Goal: Information Seeking & Learning: Learn about a topic

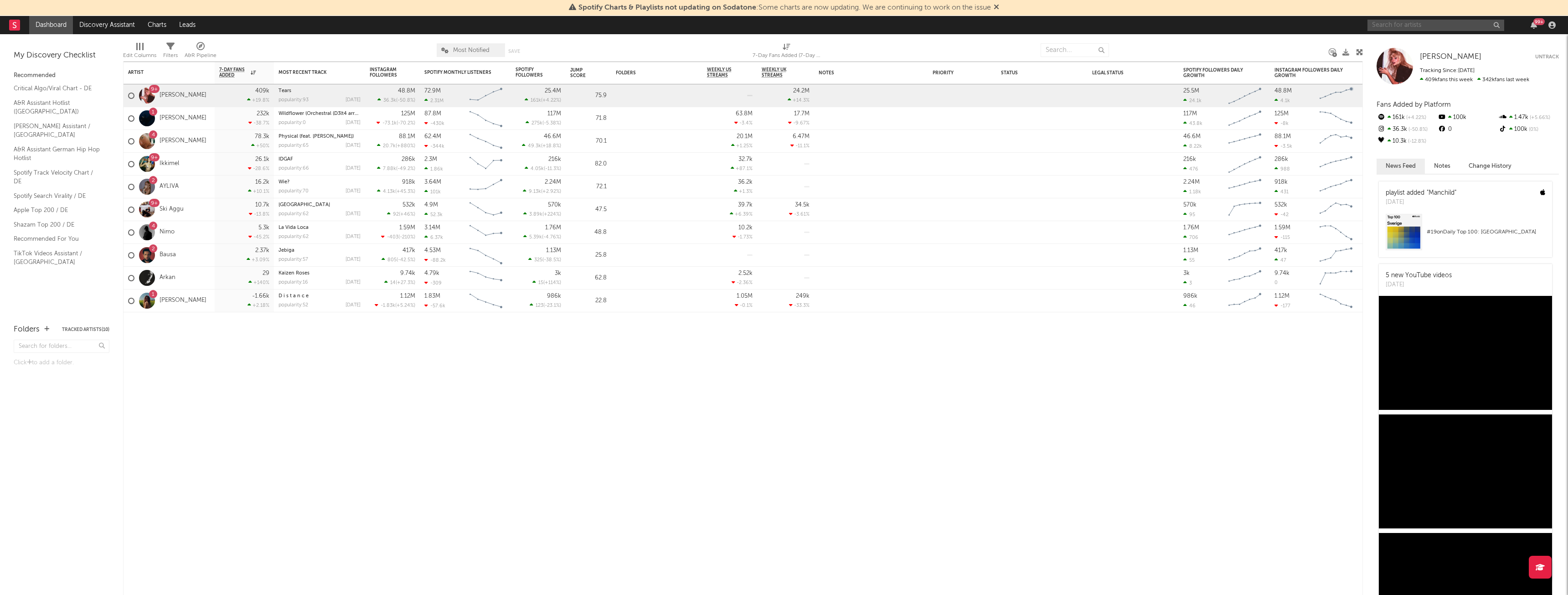
click at [1404, 26] on input "text" at bounding box center [1436, 25] width 137 height 12
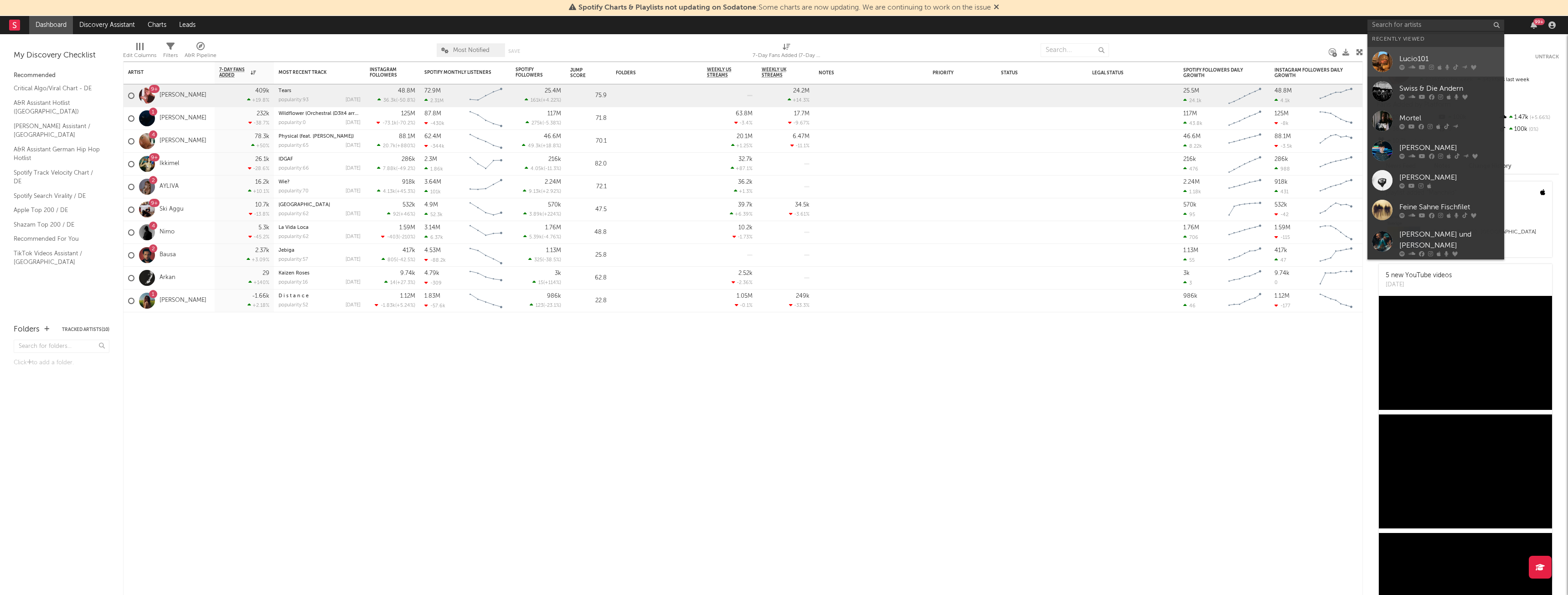
click at [1428, 56] on div "Lucio101" at bounding box center [1449, 59] width 100 height 11
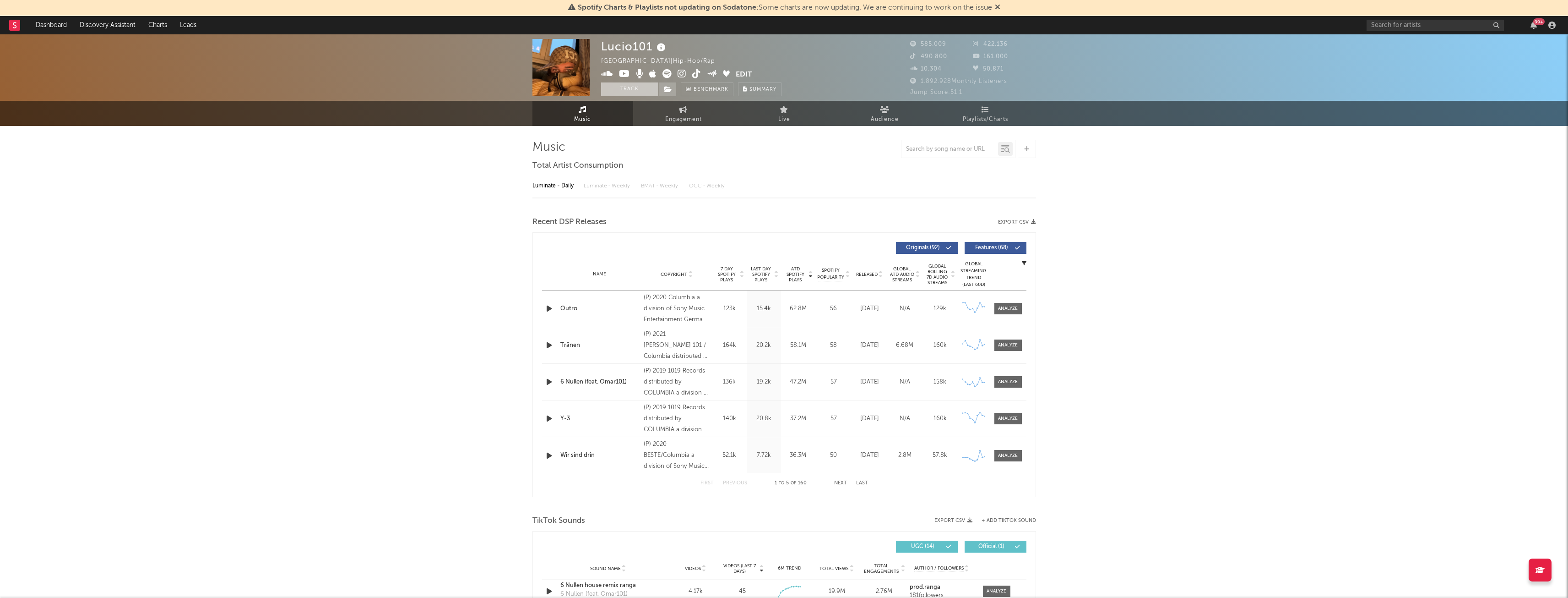
select select "6m"
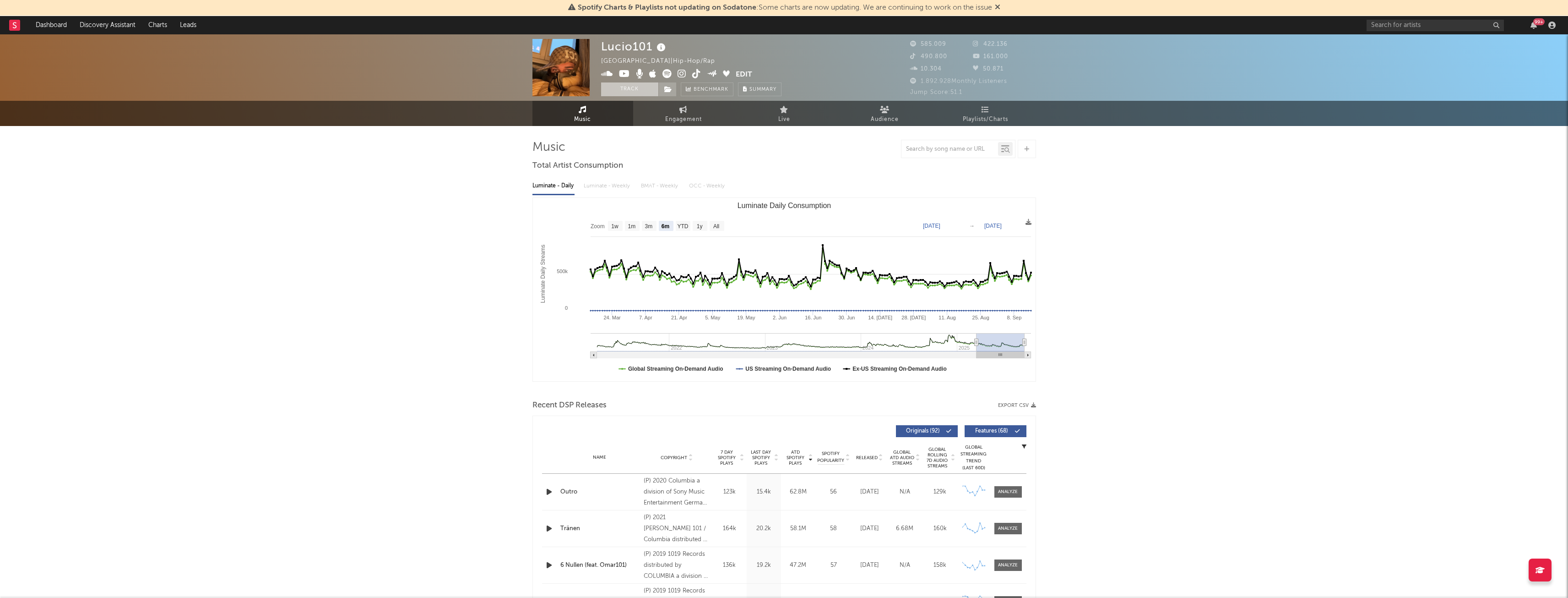
click at [638, 86] on button "Track" at bounding box center [630, 90] width 57 height 14
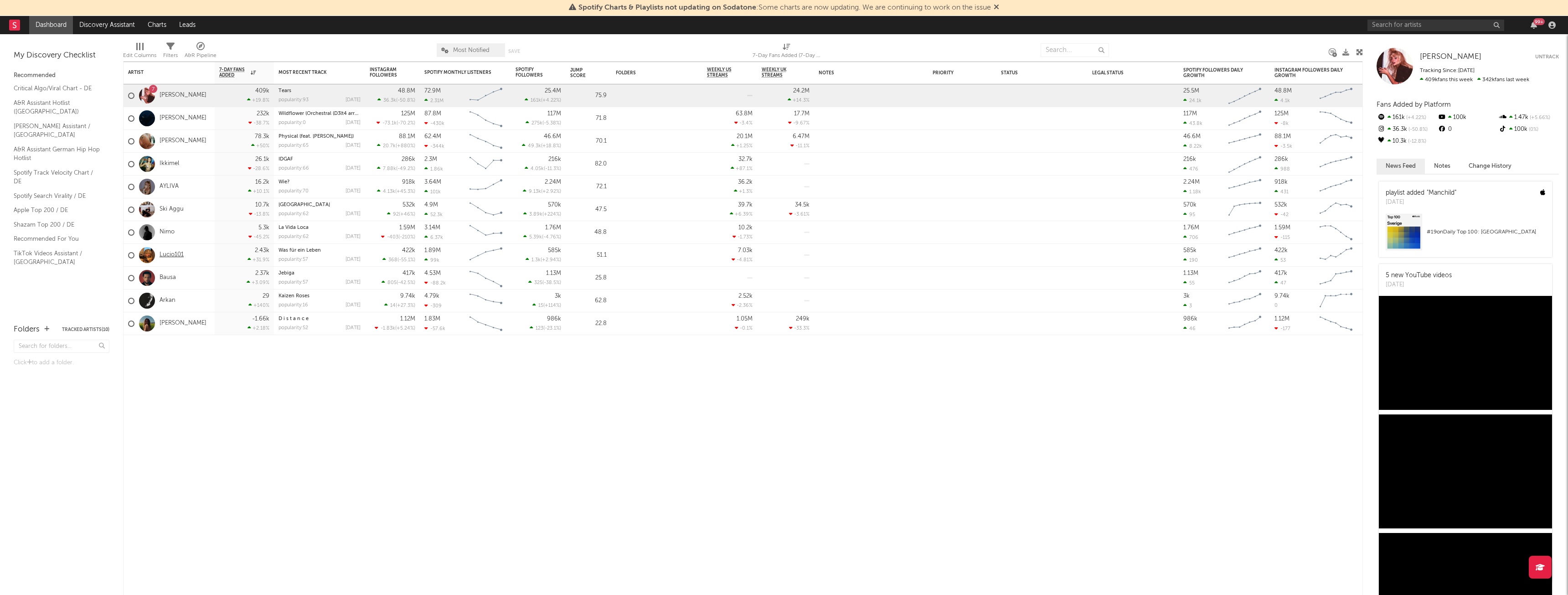
click at [172, 256] on link "Lucio101" at bounding box center [171, 255] width 24 height 8
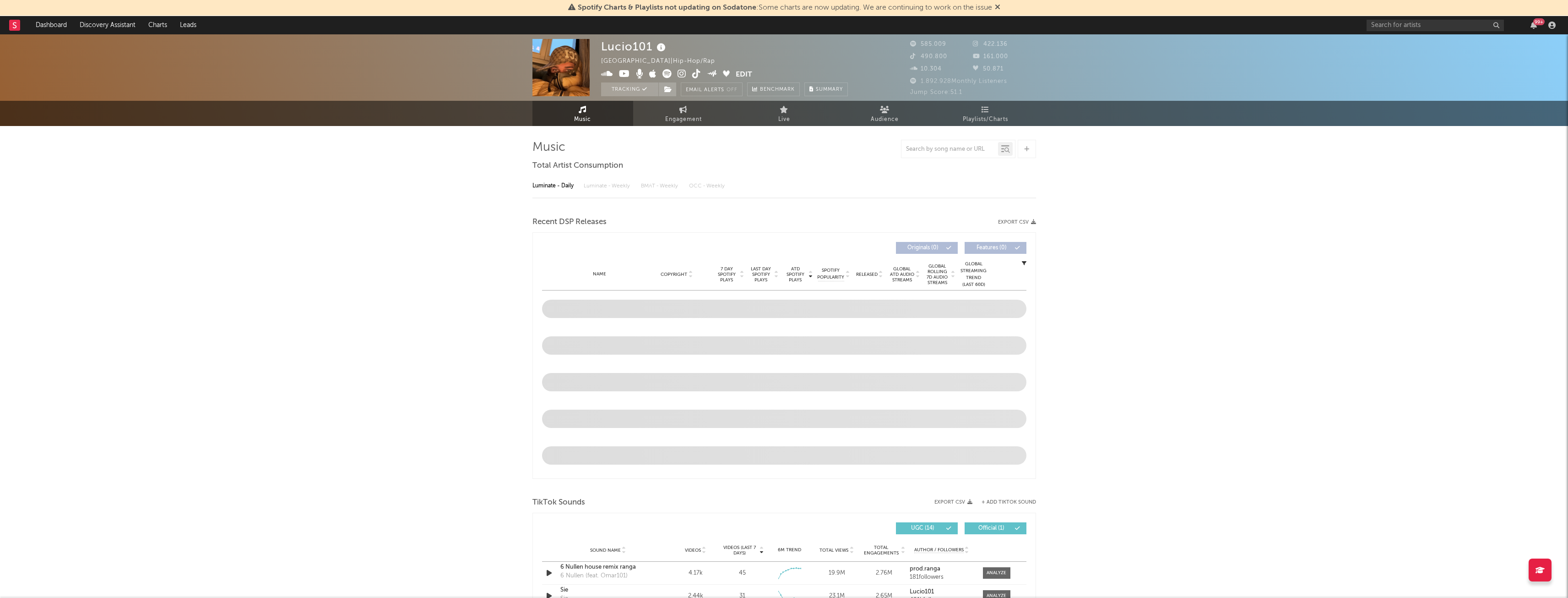
select select "6m"
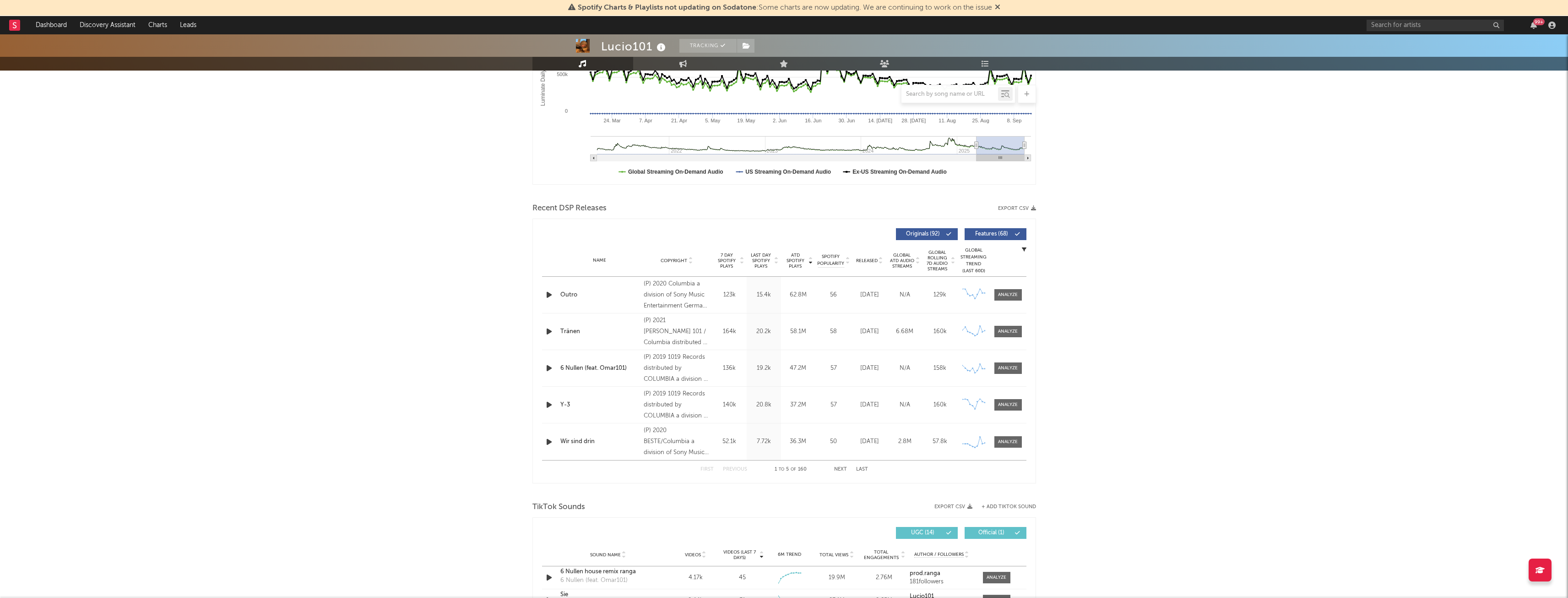
scroll to position [198, 0]
click at [793, 262] on span "ATD Spotify Plays" at bounding box center [795, 260] width 24 height 16
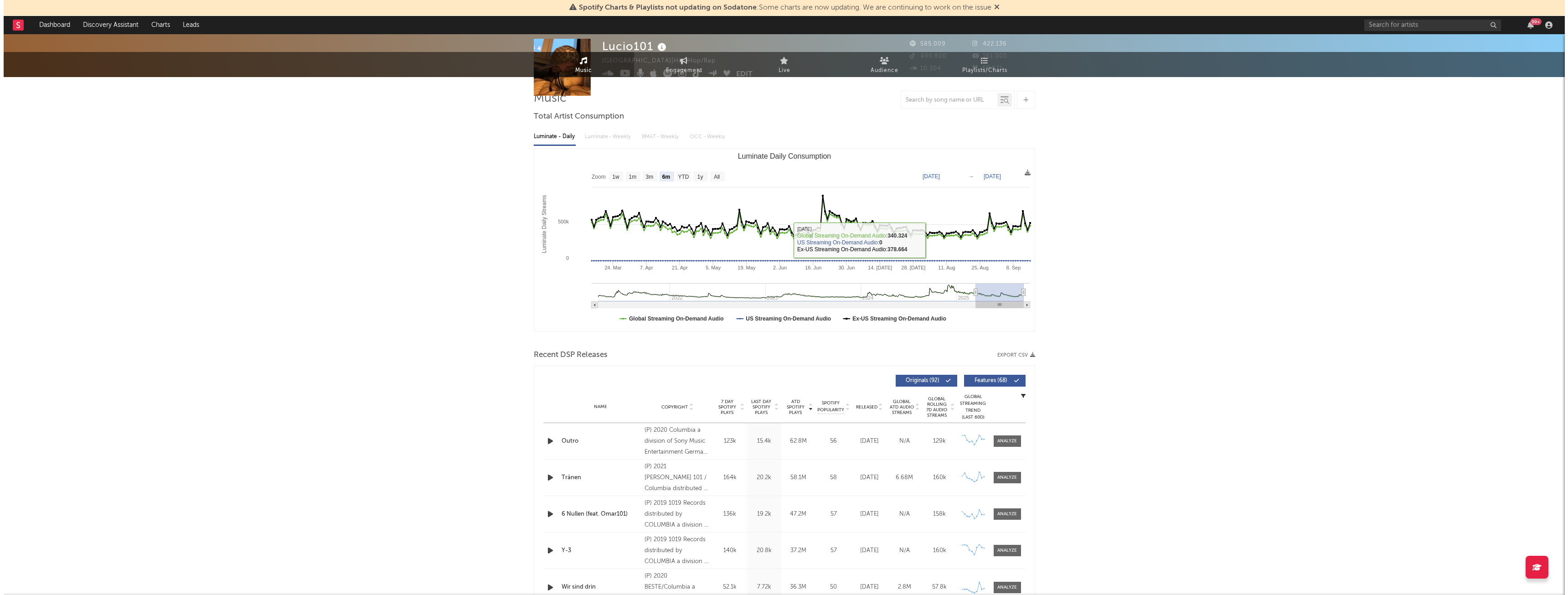
scroll to position [0, 0]
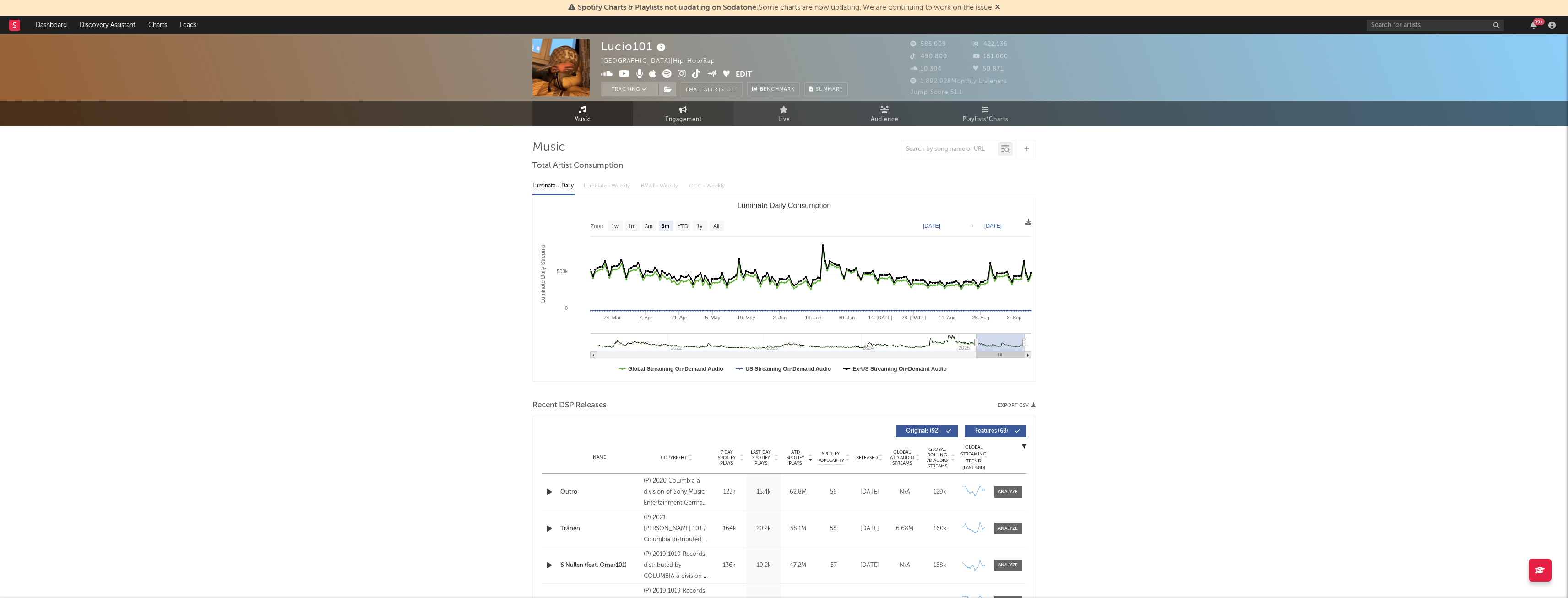
click at [686, 113] on link "Engagement" at bounding box center [683, 113] width 101 height 25
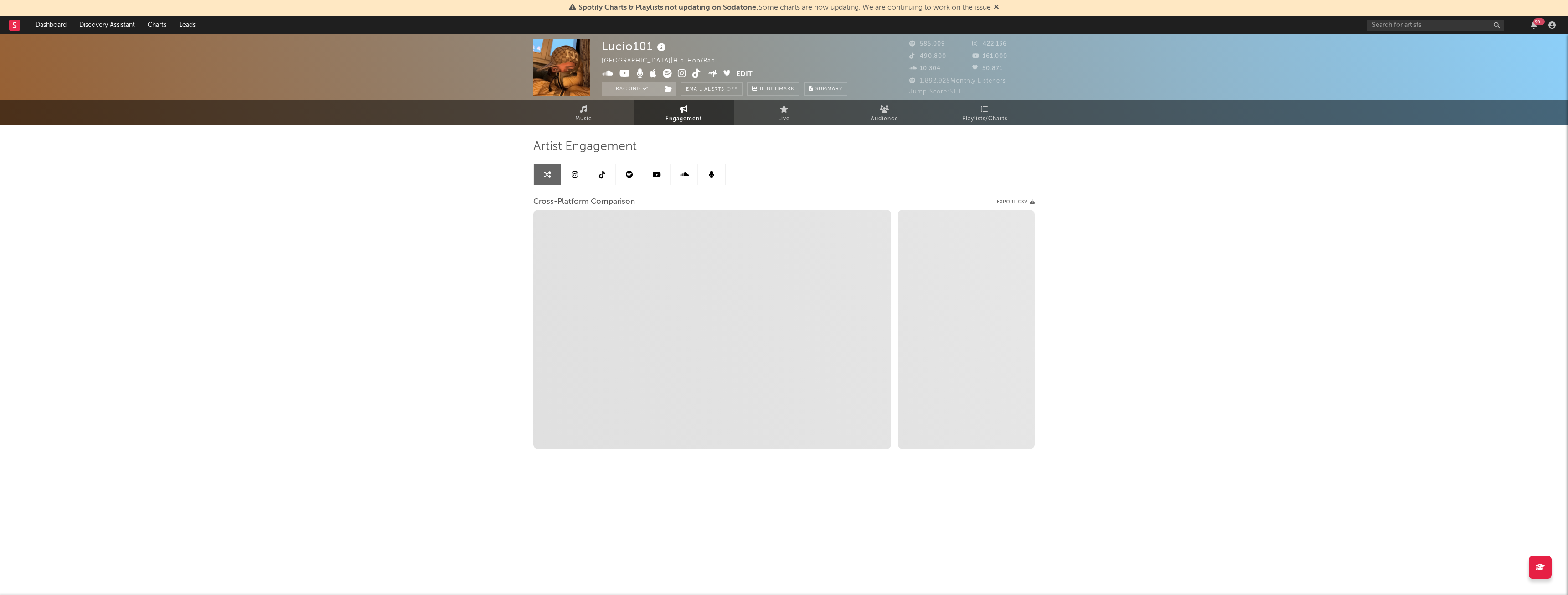
select select "1w"
select select "1m"
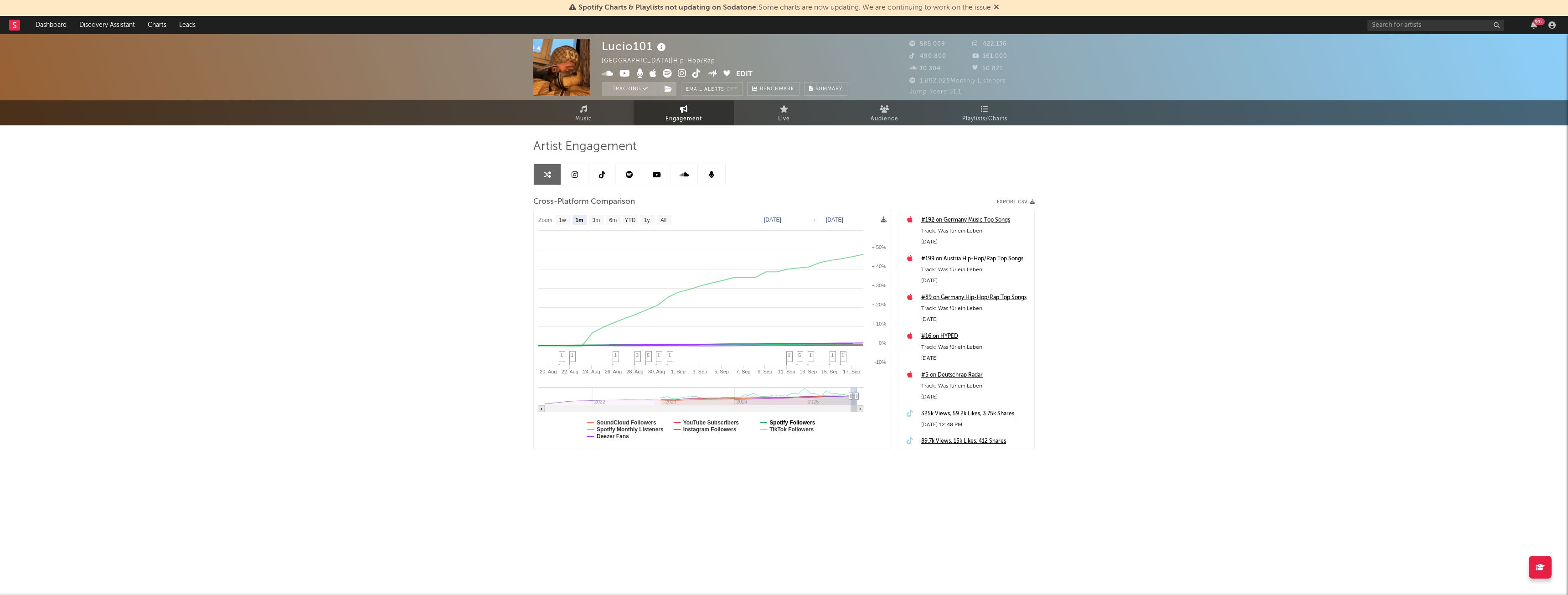
click at [791, 420] on text "Spotify Followers" at bounding box center [792, 423] width 46 height 6
select select "1m"
click at [624, 429] on text "Spotify Monthly Listeners" at bounding box center [630, 430] width 67 height 6
select select "1m"
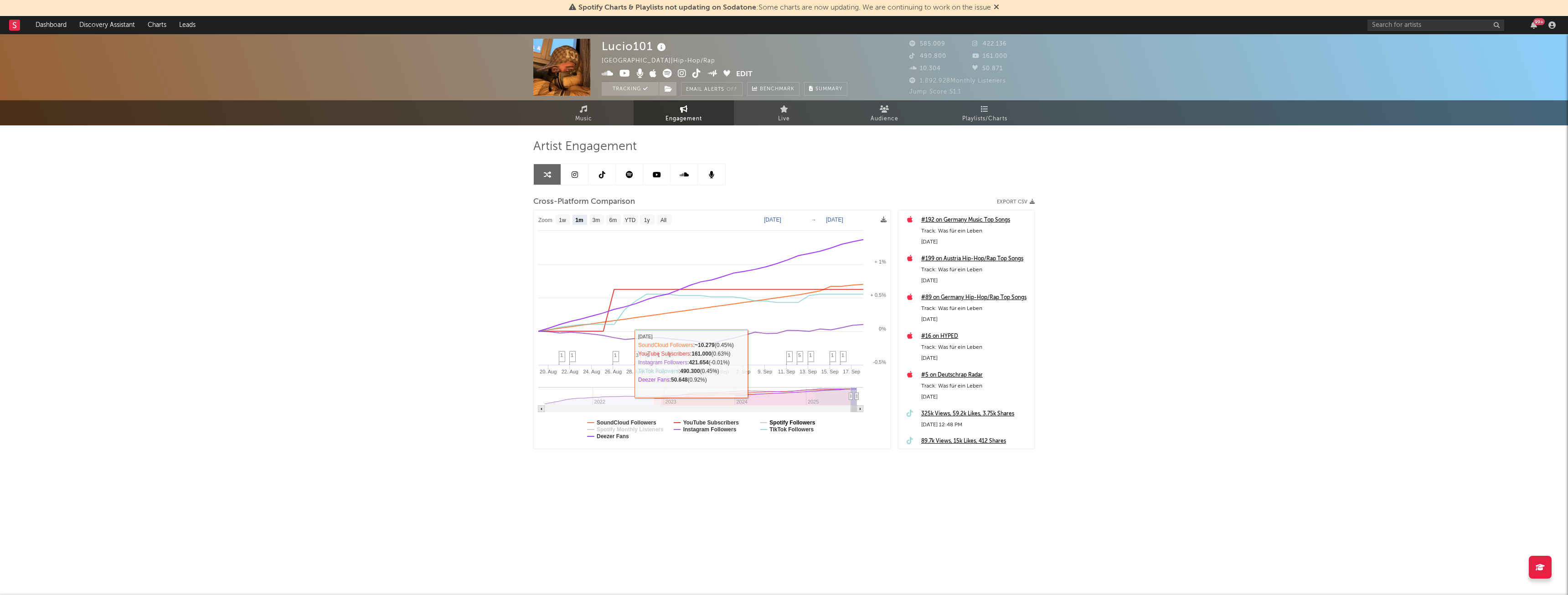
click at [790, 420] on text "Spotify Followers" at bounding box center [792, 423] width 46 height 6
select select "1m"
click at [655, 430] on text "Spotify Monthly Listeners" at bounding box center [630, 430] width 67 height 6
select select "1m"
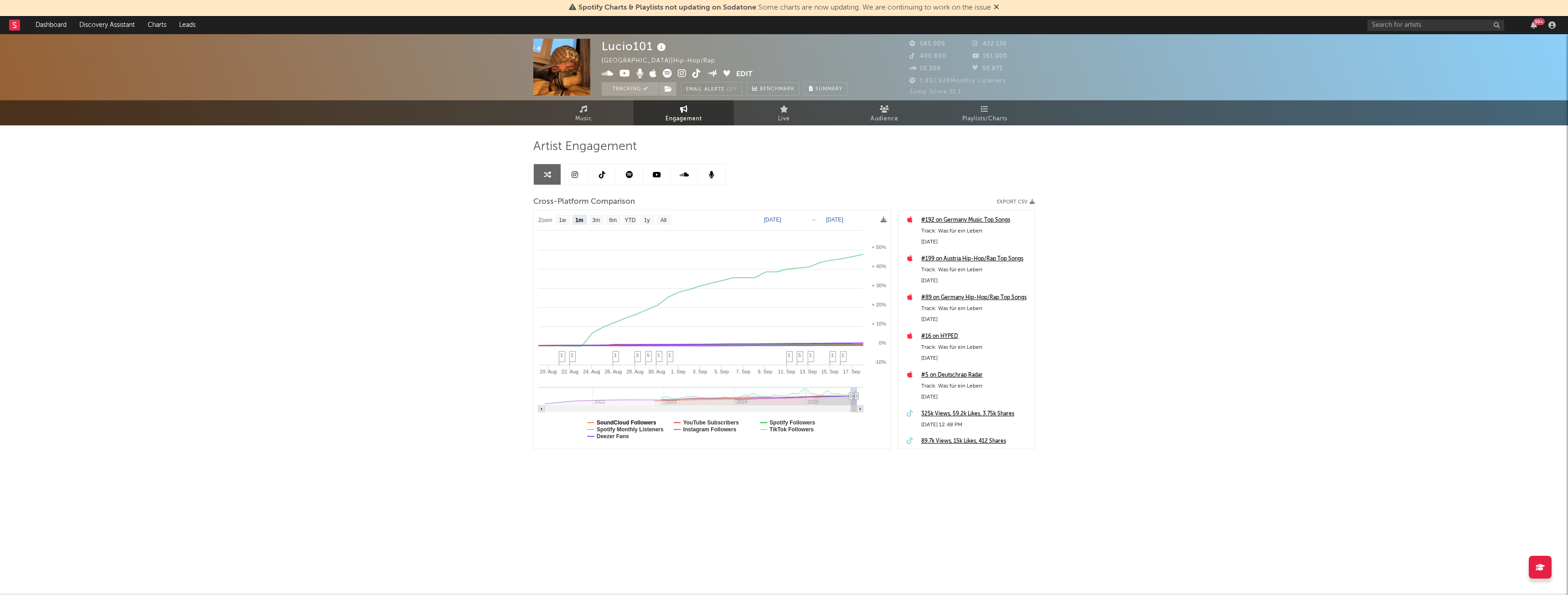
click at [634, 427] on text "Spotify Monthly Listeners" at bounding box center [630, 430] width 67 height 6
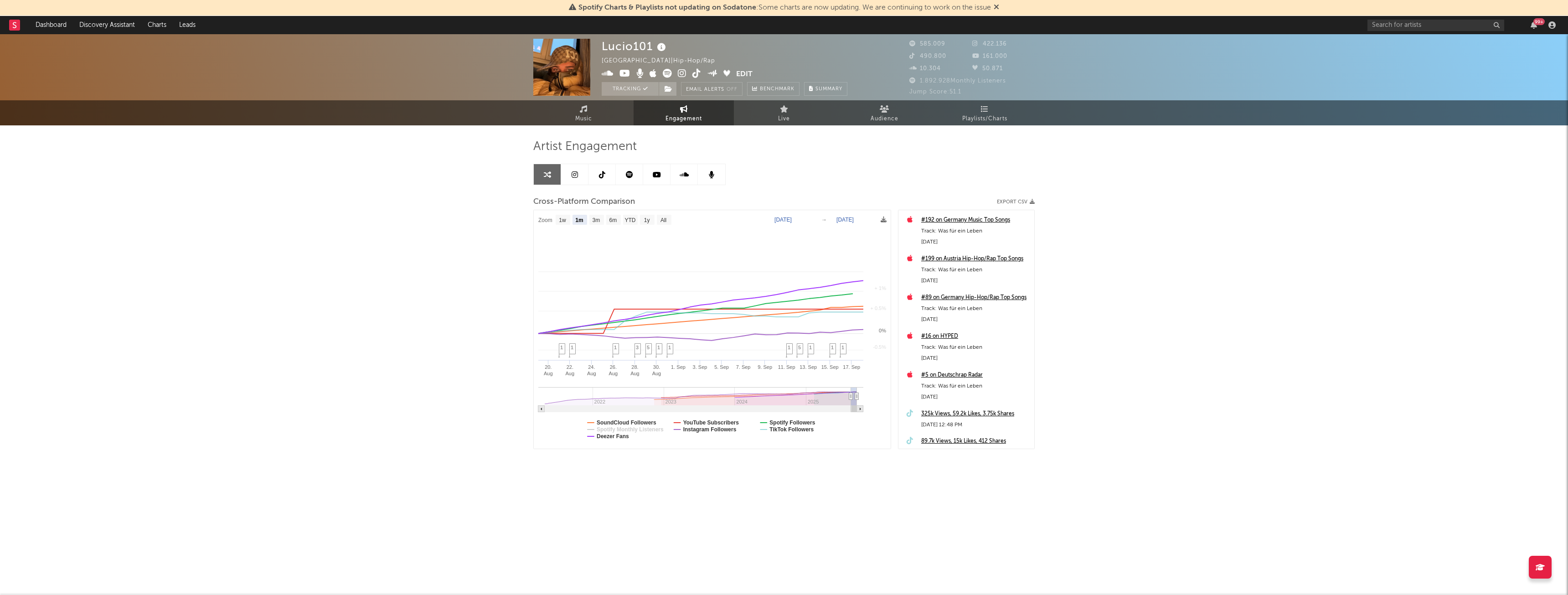
select select "1m"
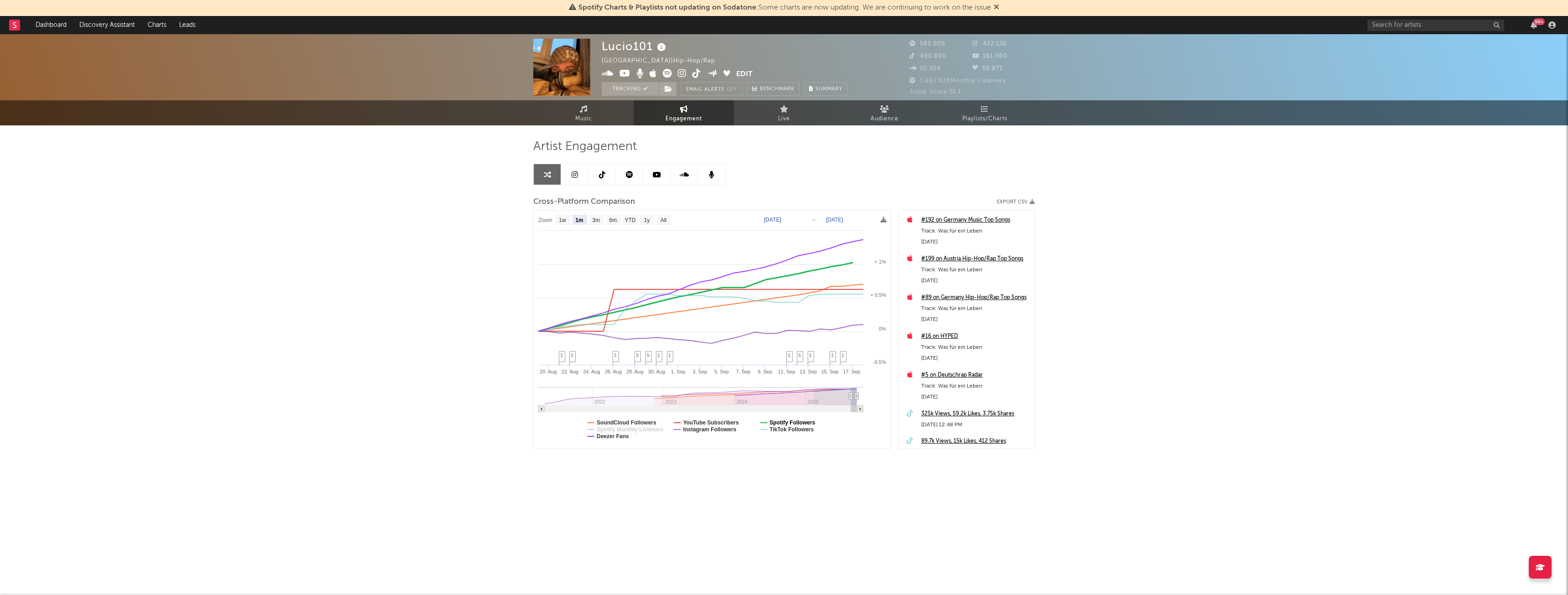
click at [798, 420] on text "Spotify Followers" at bounding box center [792, 423] width 46 height 6
select select "1m"
click at [631, 420] on text "SoundCloud Followers" at bounding box center [626, 423] width 60 height 6
select select "1m"
click at [621, 435] on text "Deezer Fans" at bounding box center [613, 437] width 33 height 6
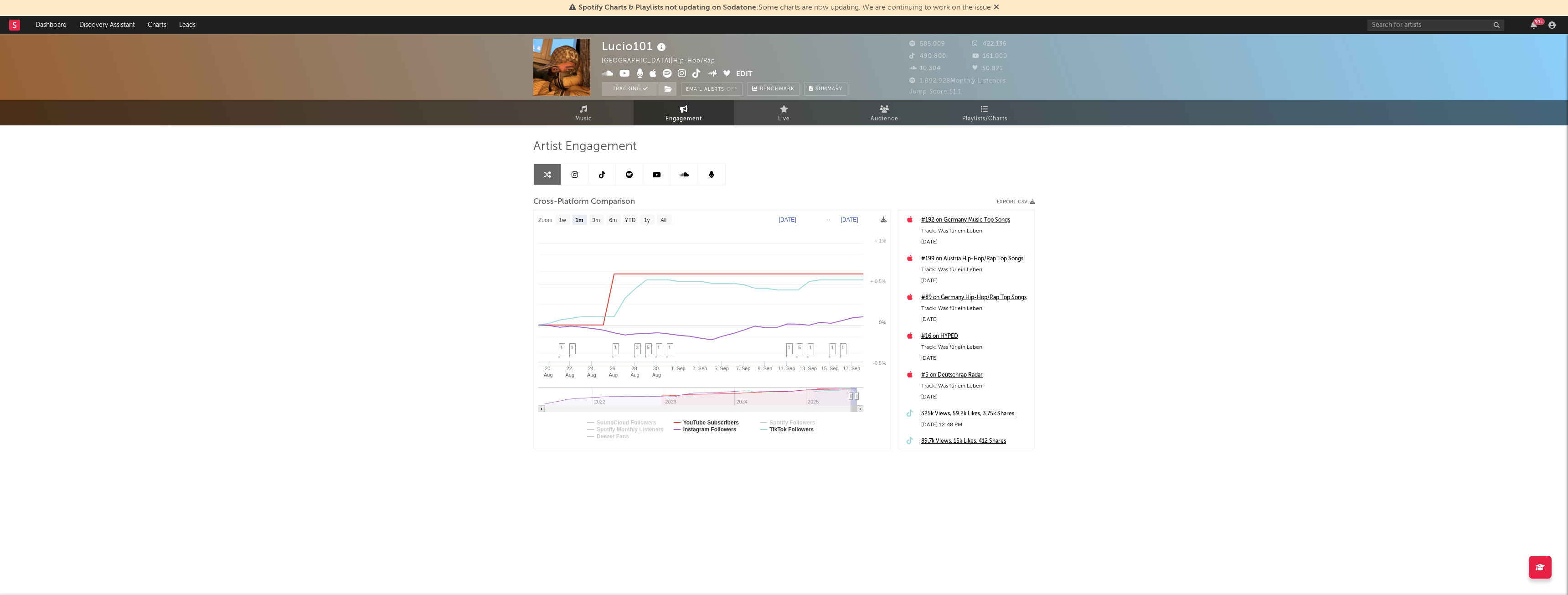
select select "1m"
click at [742, 71] on button "Edit" at bounding box center [744, 75] width 16 height 12
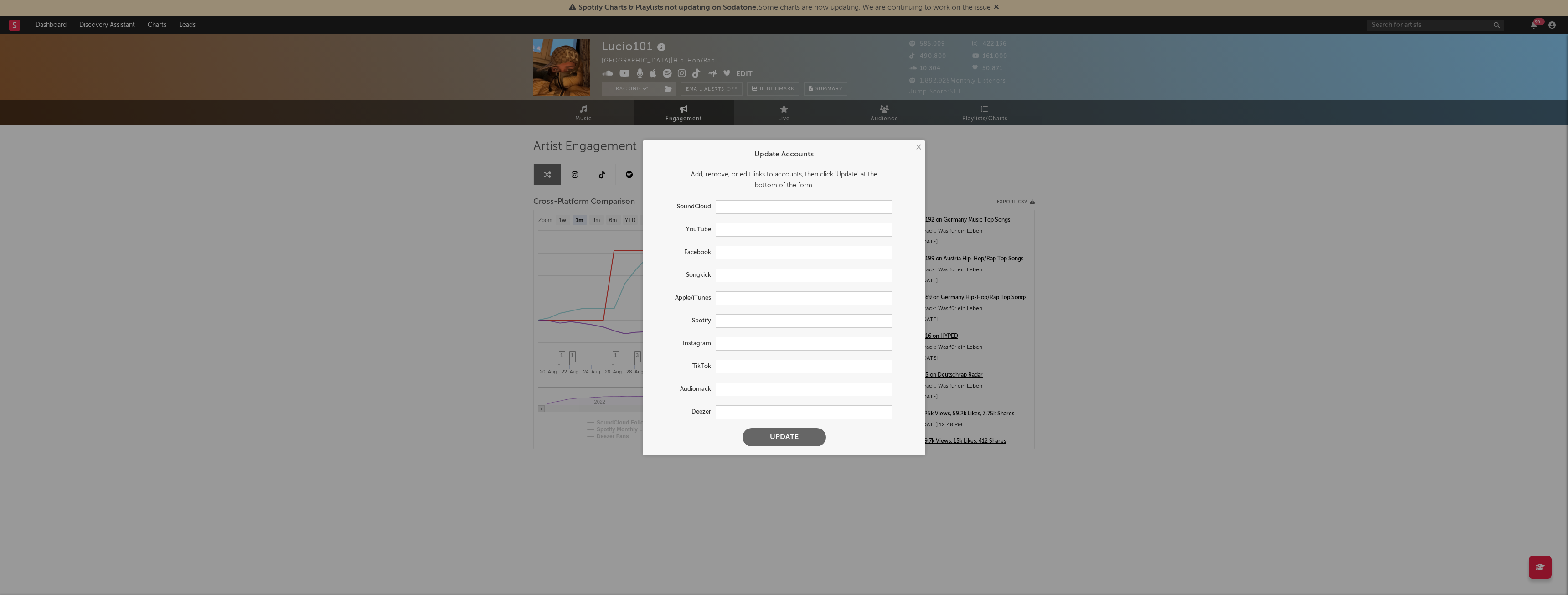
type input "[URL][DOMAIN_NAME]"
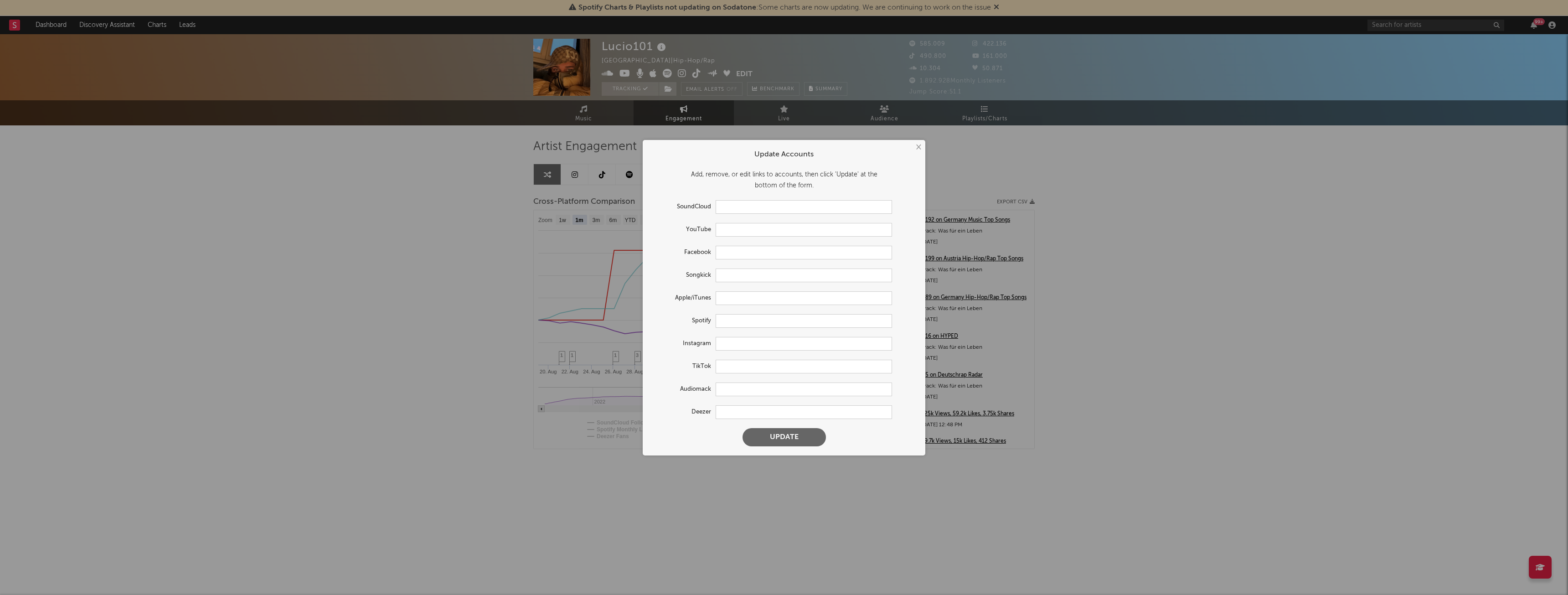
type input "[URL][DOMAIN_NAME]"
click at [920, 150] on button "×" at bounding box center [918, 147] width 10 height 10
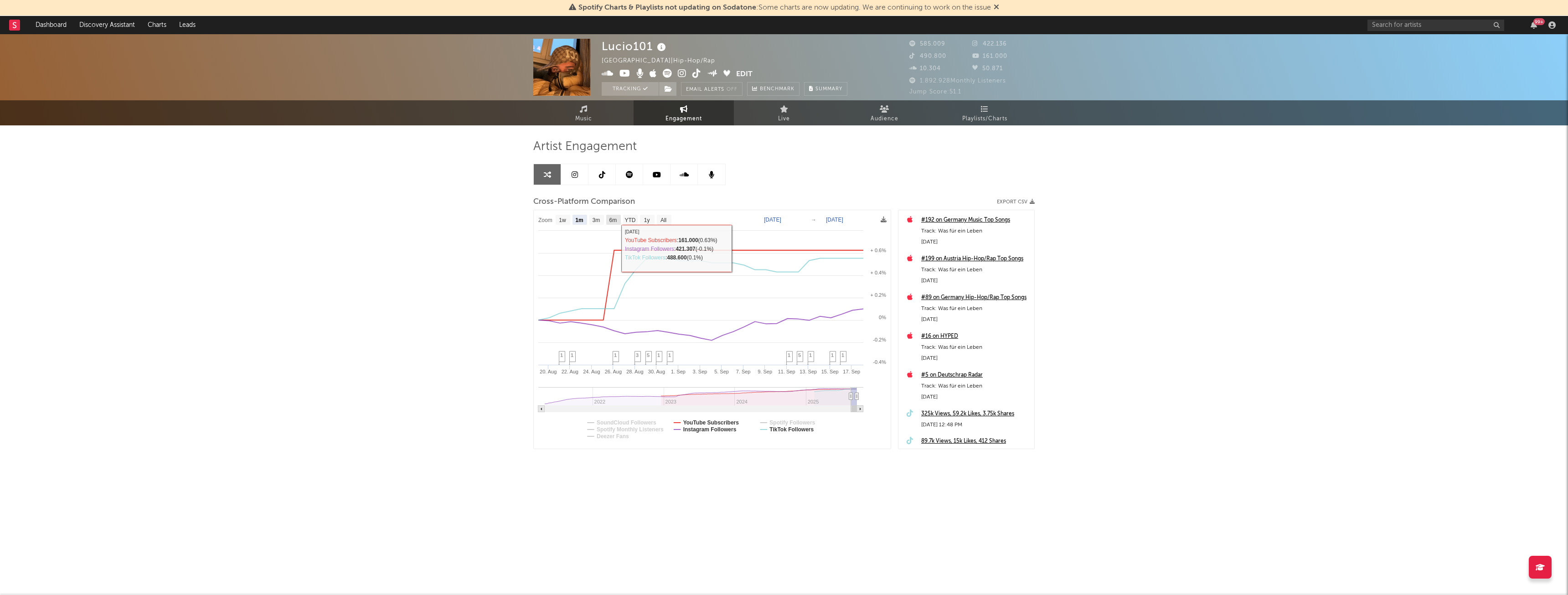
click at [615, 219] on text "6m" at bounding box center [614, 220] width 8 height 6
select select "6m"
type input "[DATE]"
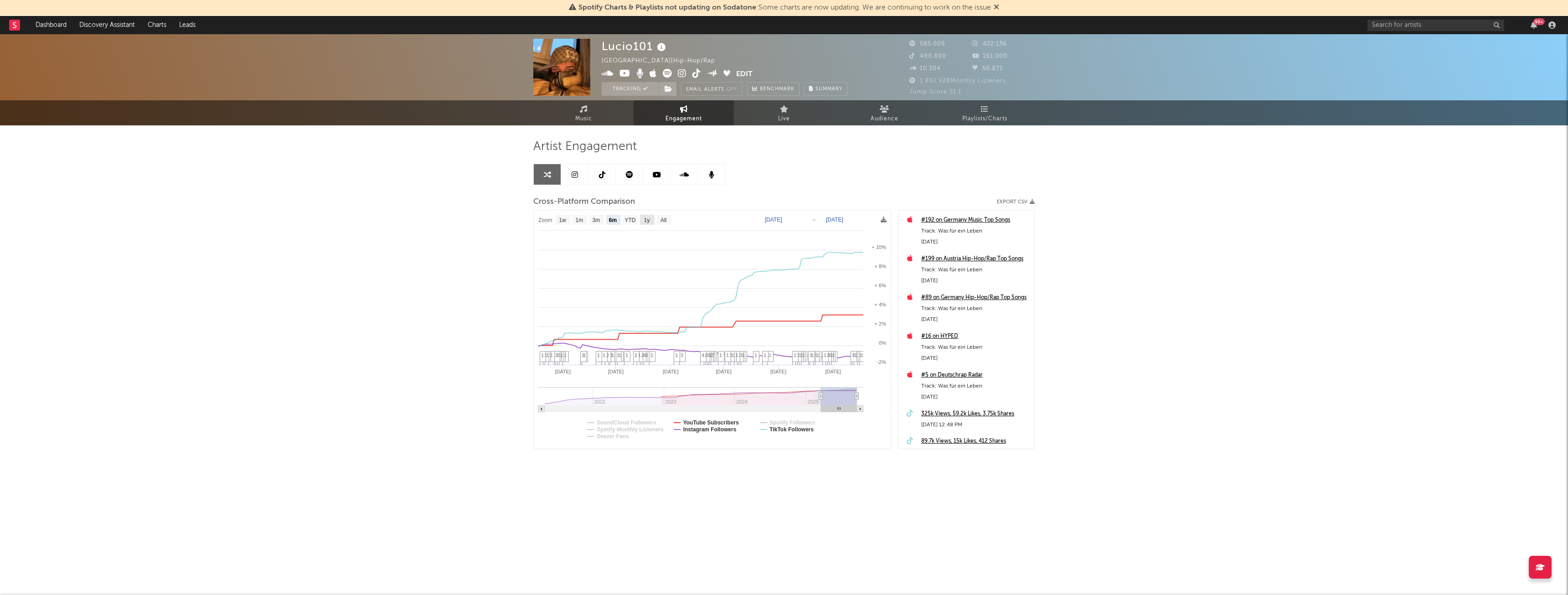
click at [646, 222] on text "1y" at bounding box center [647, 220] width 6 height 6
select select "1y"
type input "[DATE]"
click at [614, 221] on text "6m" at bounding box center [614, 220] width 8 height 6
select select "6m"
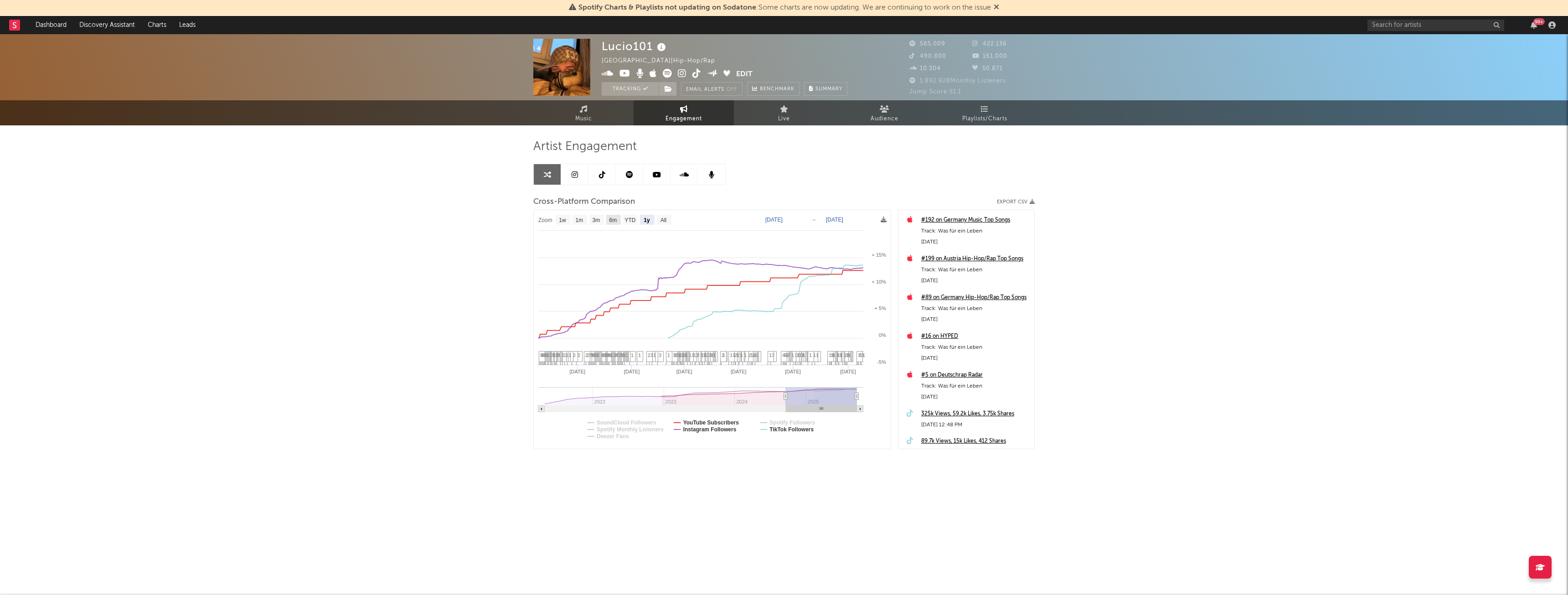
type input "[DATE]"
select select "6m"
click at [574, 176] on icon at bounding box center [575, 174] width 6 height 7
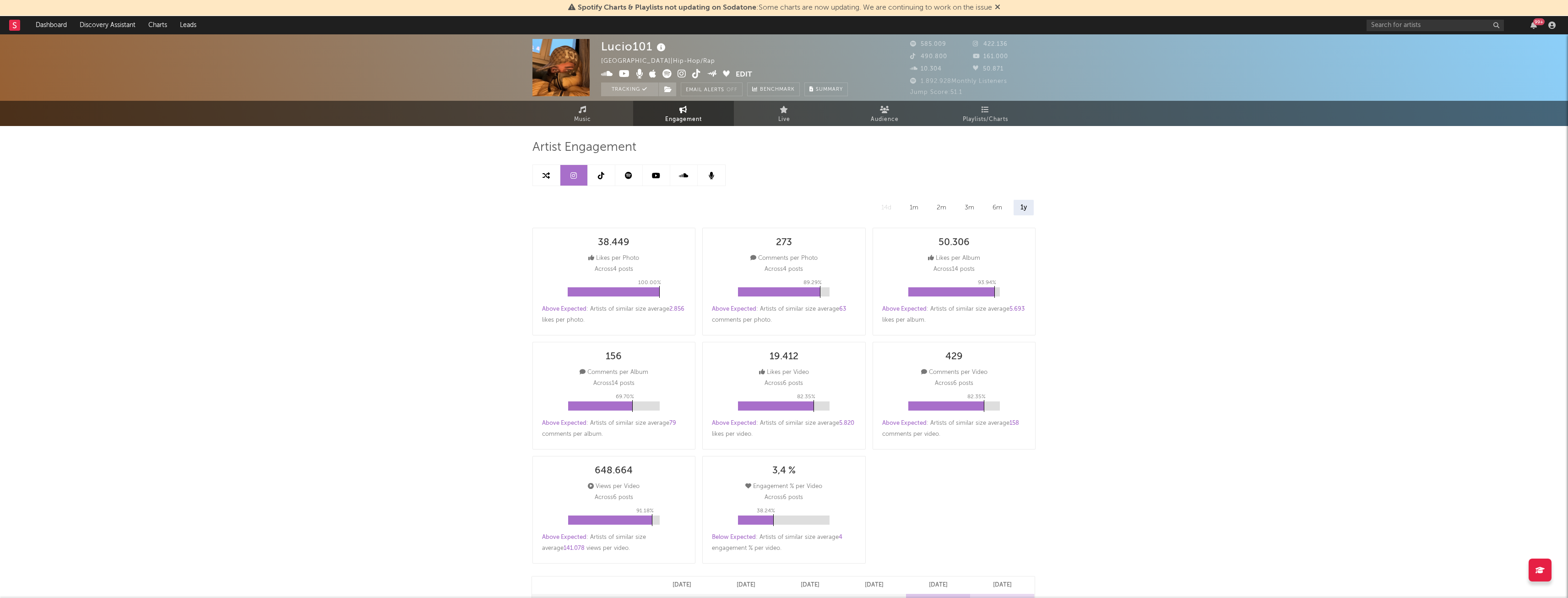
select select "6m"
click at [598, 176] on icon at bounding box center [601, 175] width 6 height 7
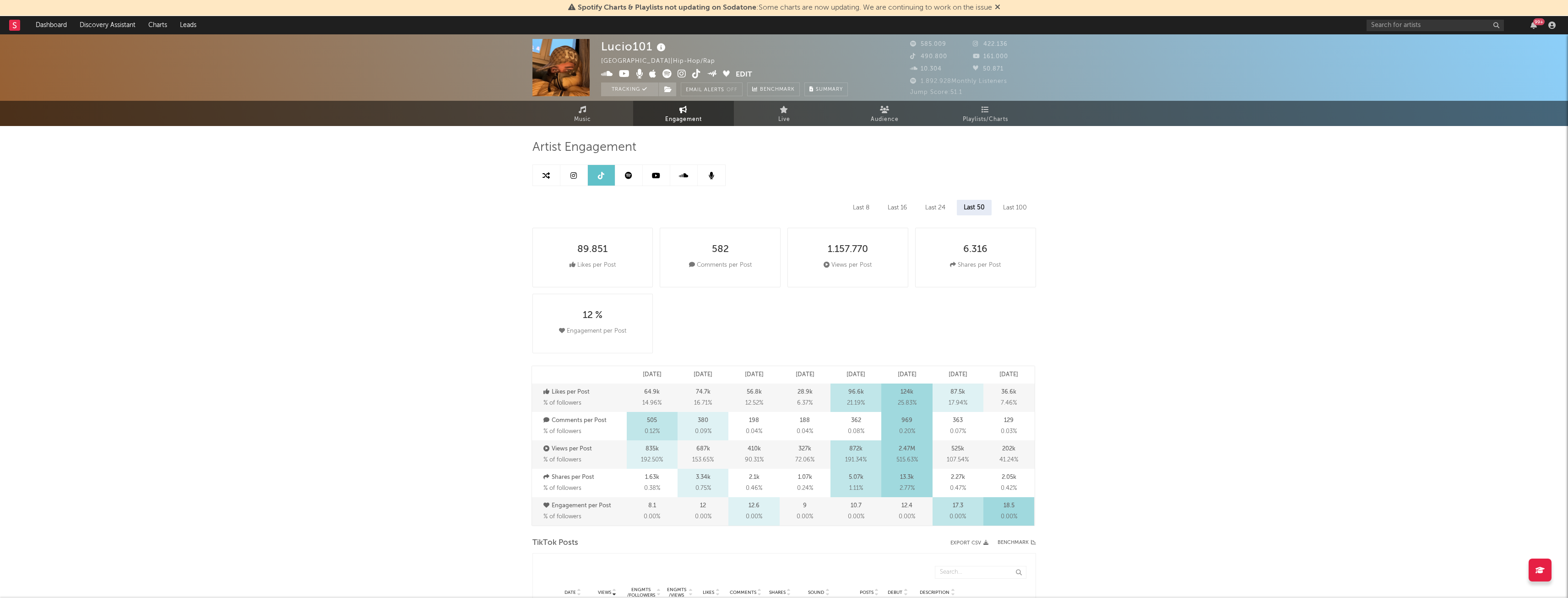
select select "6m"
click at [697, 73] on icon at bounding box center [696, 74] width 9 height 9
click at [818, 106] on link "Live" at bounding box center [784, 113] width 101 height 25
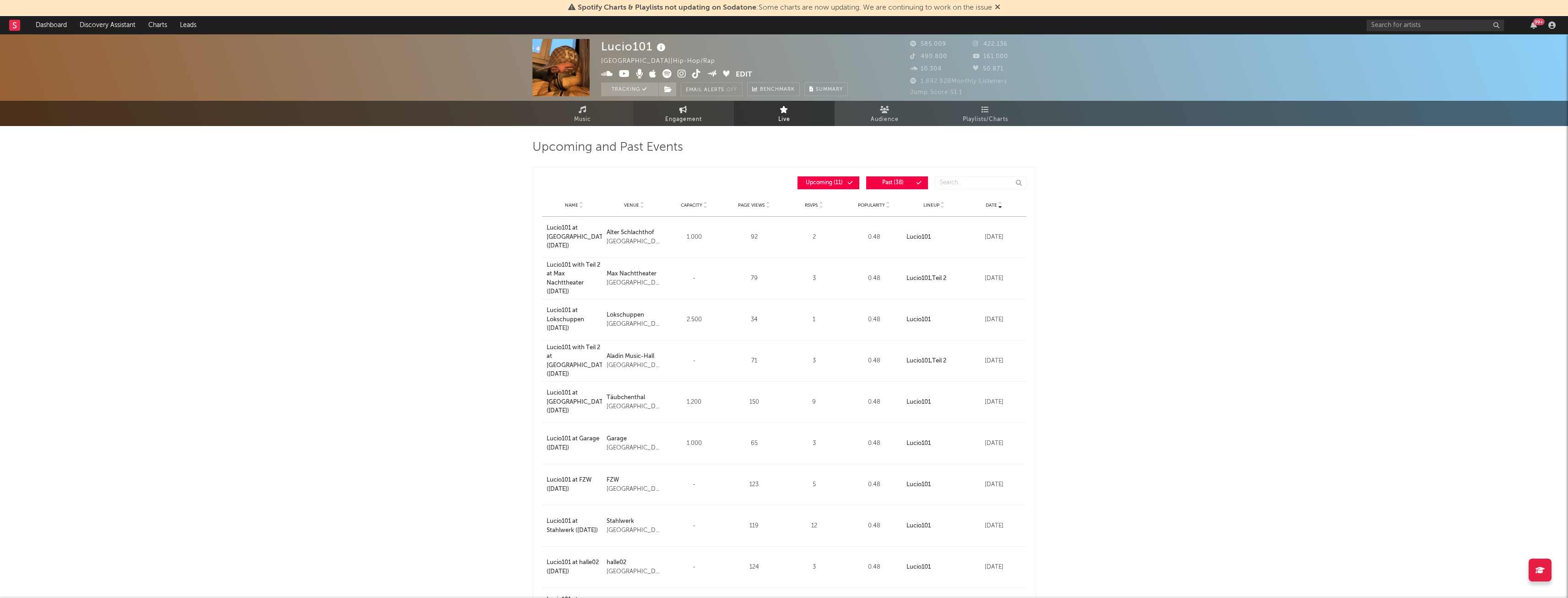
click at [705, 116] on link "Engagement" at bounding box center [683, 113] width 101 height 25
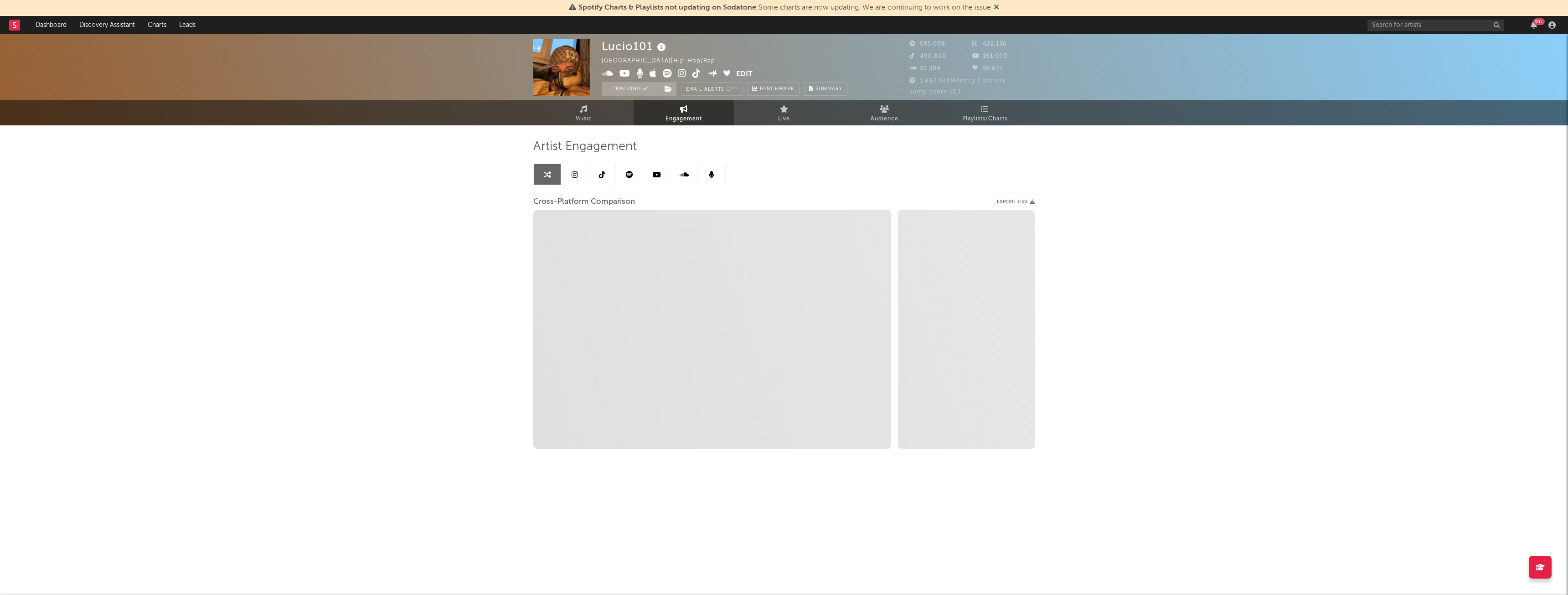
select select "1w"
select select "1m"
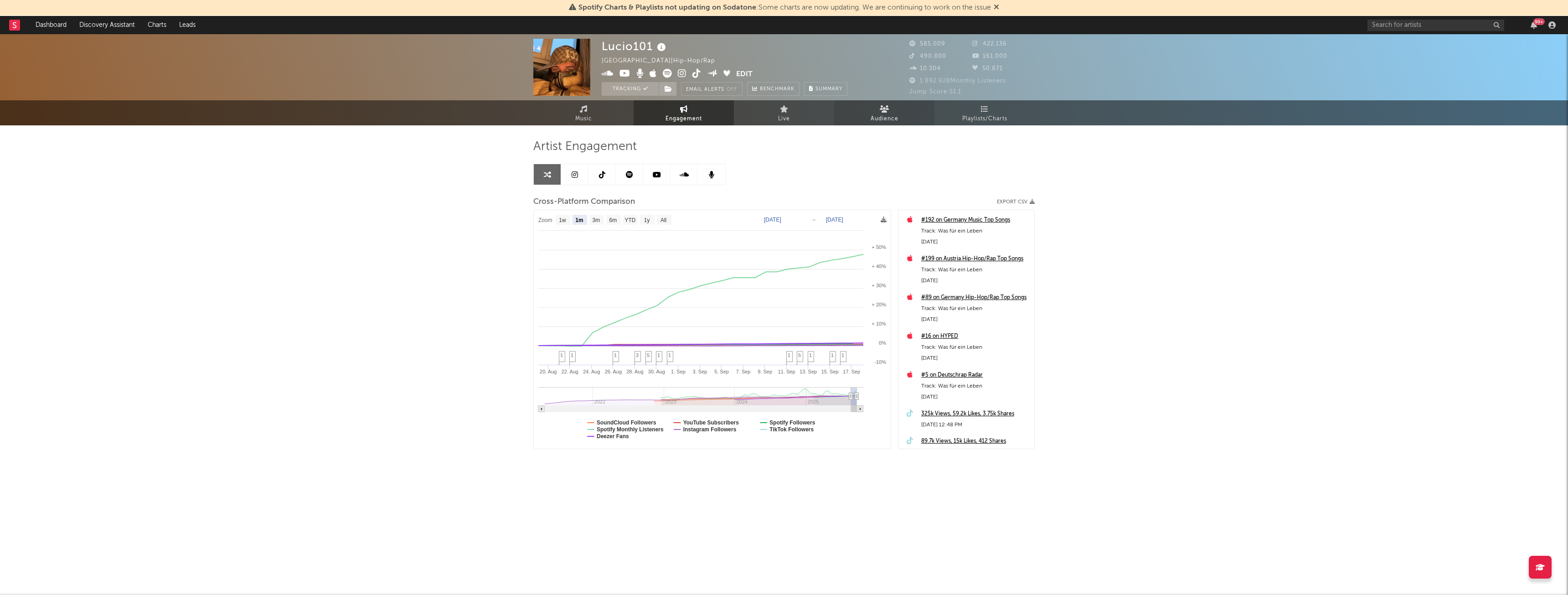
click at [902, 112] on link "Audience" at bounding box center [884, 113] width 100 height 25
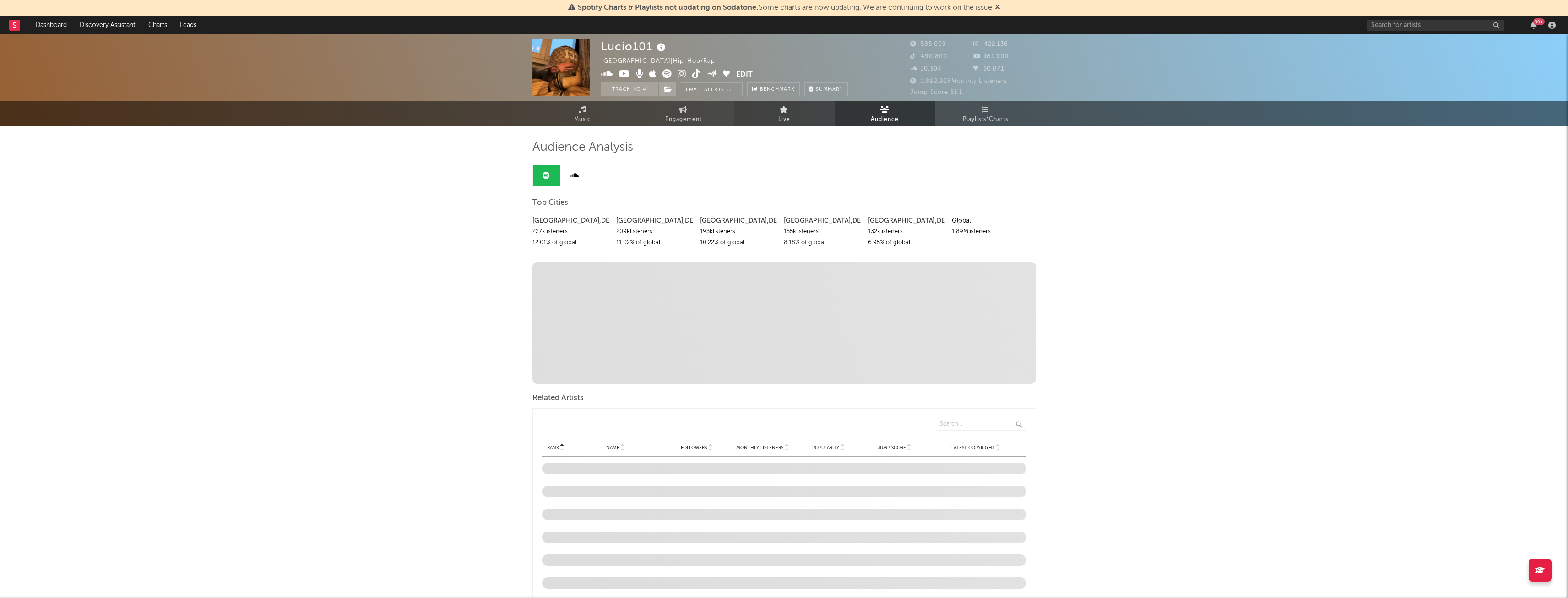
click at [768, 125] on link "Live" at bounding box center [784, 113] width 101 height 25
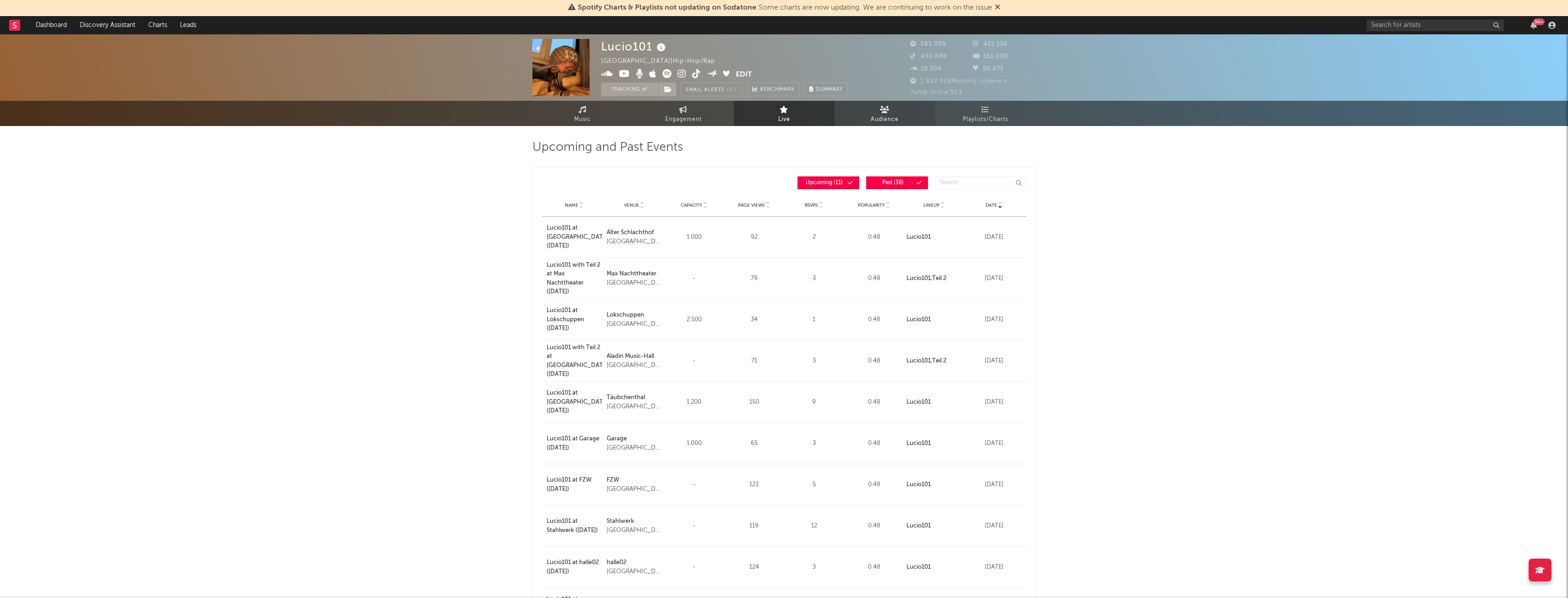
click at [891, 116] on span "Audience" at bounding box center [885, 119] width 28 height 11
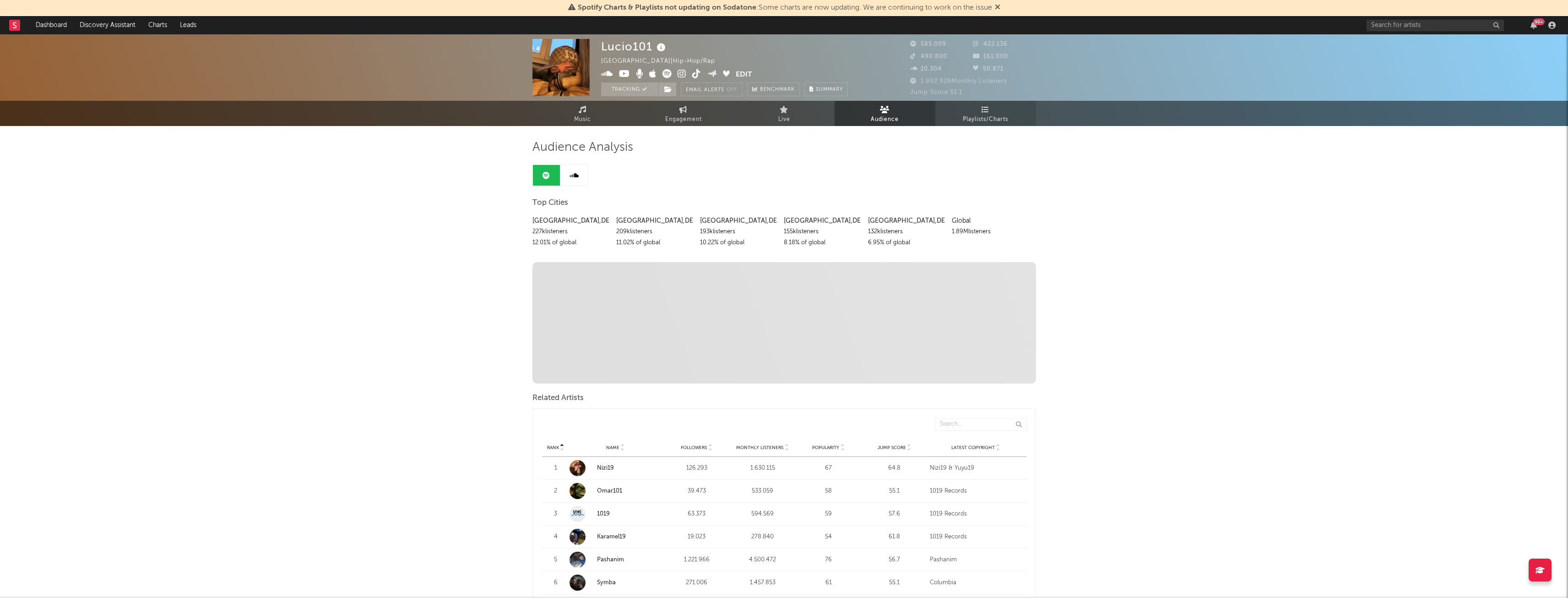
click at [987, 119] on span "Playlists/Charts" at bounding box center [985, 119] width 45 height 11
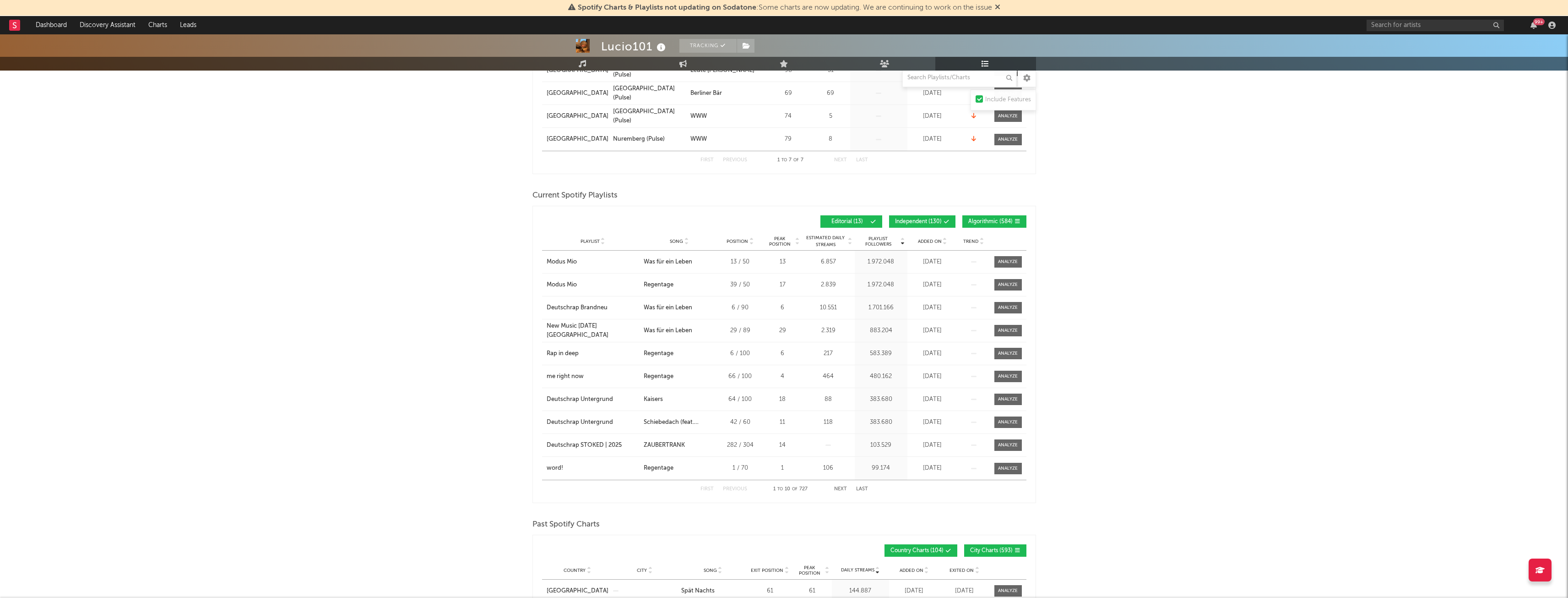
scroll to position [281, 0]
click at [931, 220] on span "Independent ( 130 )" at bounding box center [918, 221] width 47 height 5
click at [997, 219] on span "Algorithmic ( 584 )" at bounding box center [990, 221] width 44 height 5
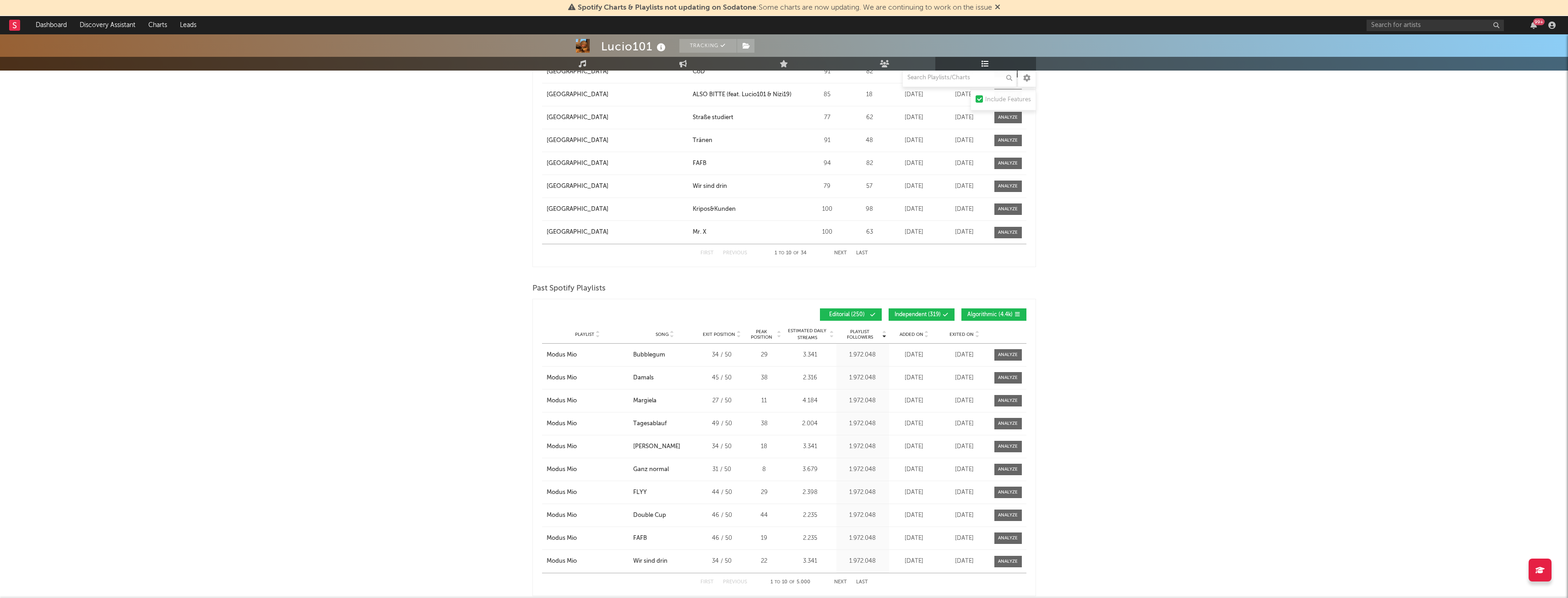
scroll to position [1213, 0]
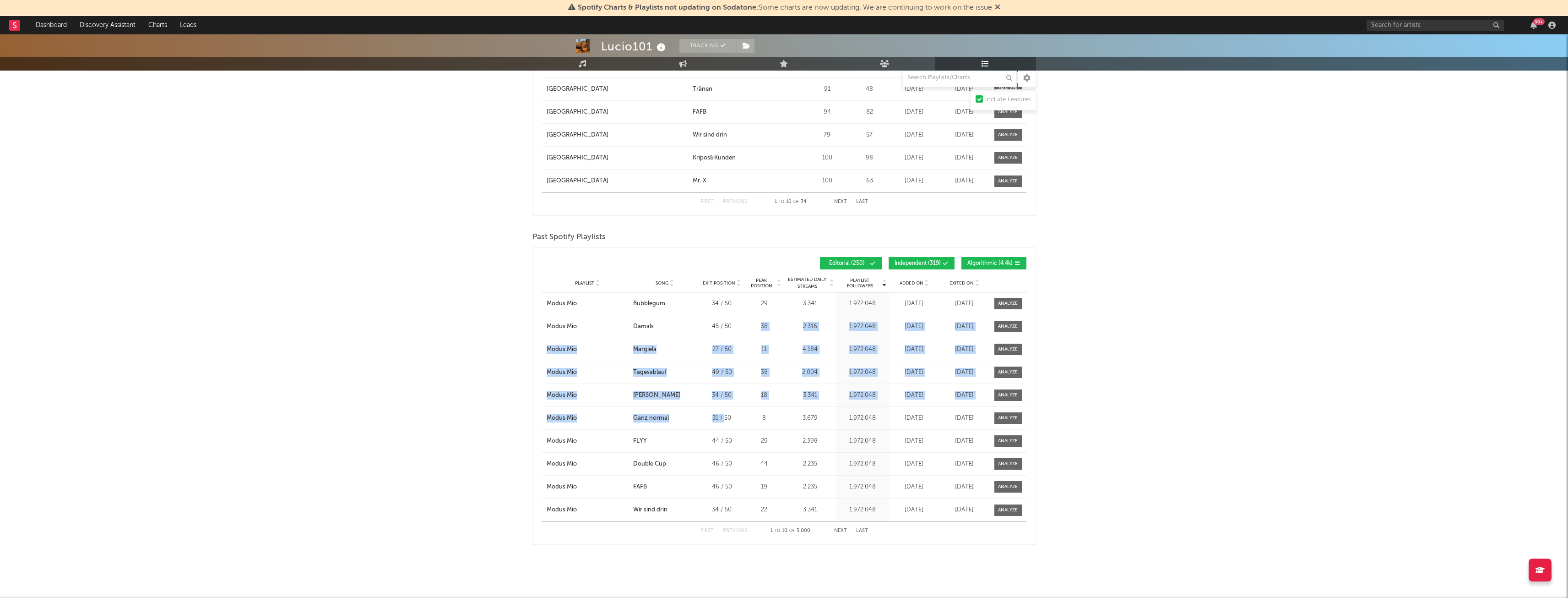
drag, startPoint x: 725, startPoint y: 425, endPoint x: 765, endPoint y: 288, distance: 142.7
click at [765, 288] on div "Playlist Followers Playlist Song Exit Position Peak Position Playlist Followers…" at bounding box center [784, 396] width 484 height 287
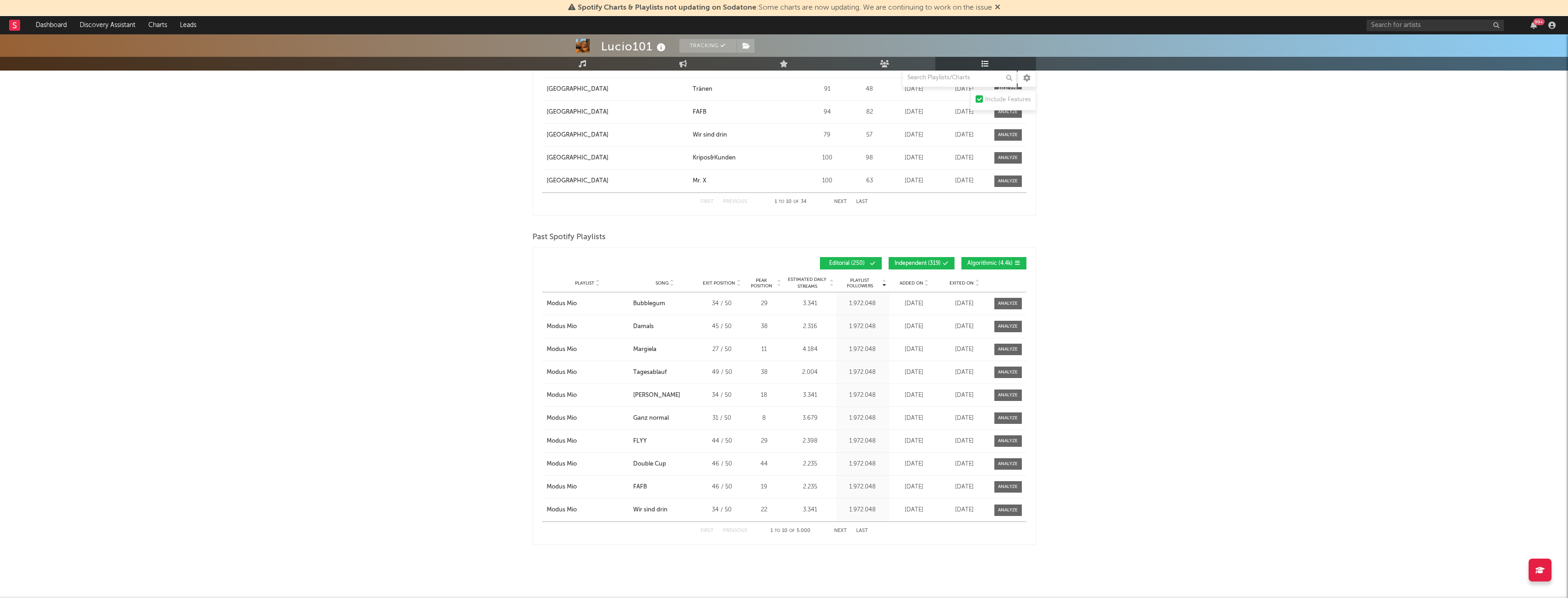
click at [917, 257] on button "Independent ( 319 )" at bounding box center [921, 263] width 66 height 12
click at [1004, 261] on span "Algorithmic ( 4.4k )" at bounding box center [990, 263] width 45 height 5
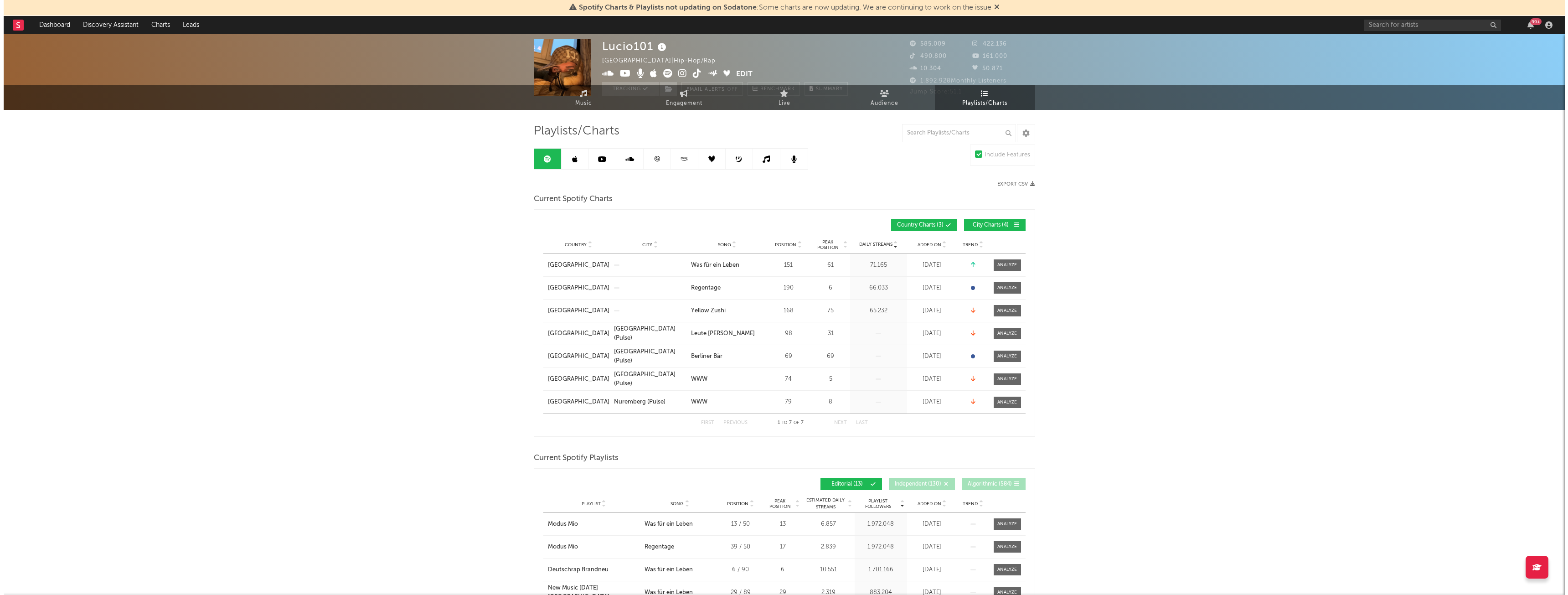
scroll to position [0, 0]
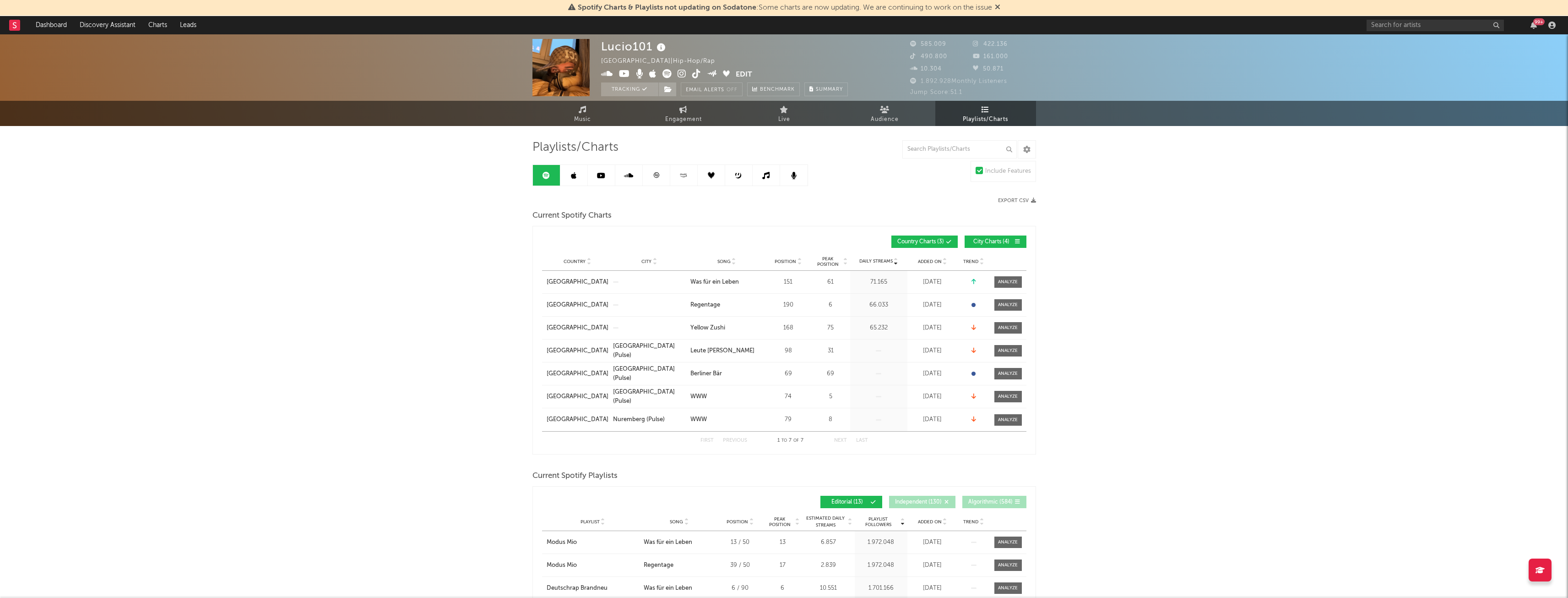
click at [745, 73] on button "Edit" at bounding box center [743, 75] width 16 height 12
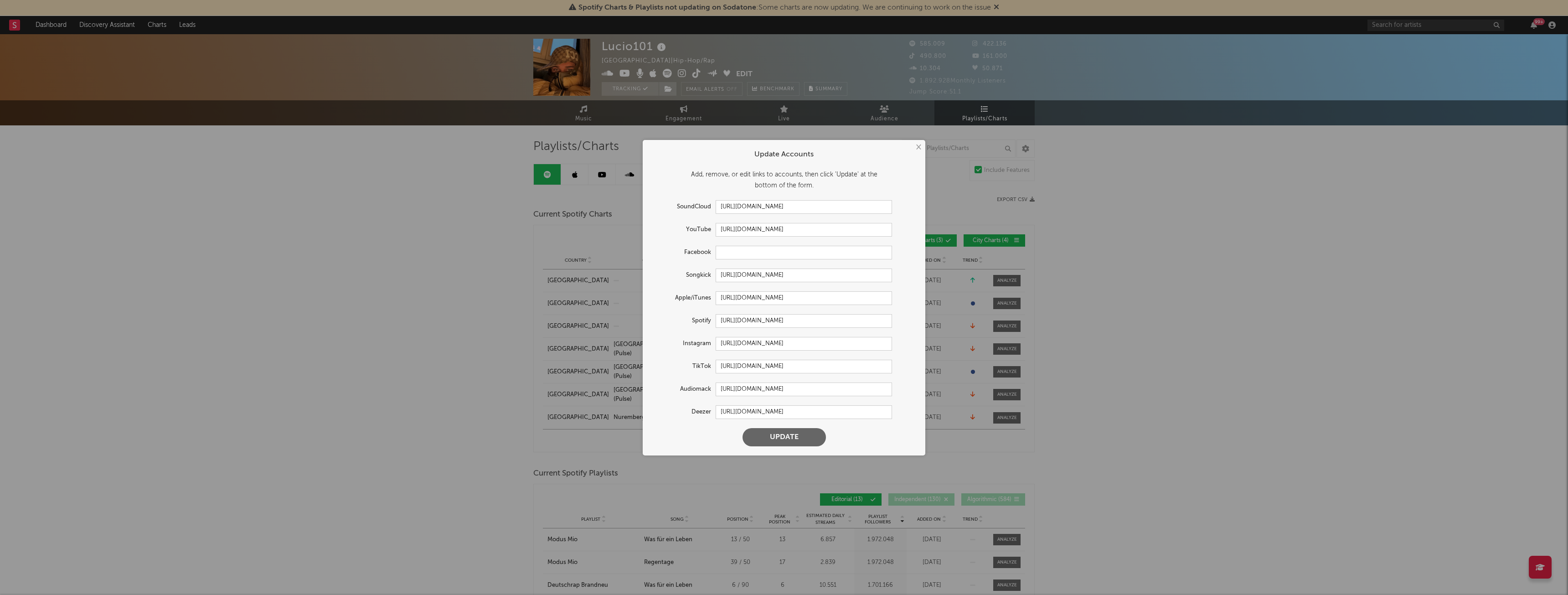
click at [919, 146] on button "×" at bounding box center [918, 147] width 10 height 10
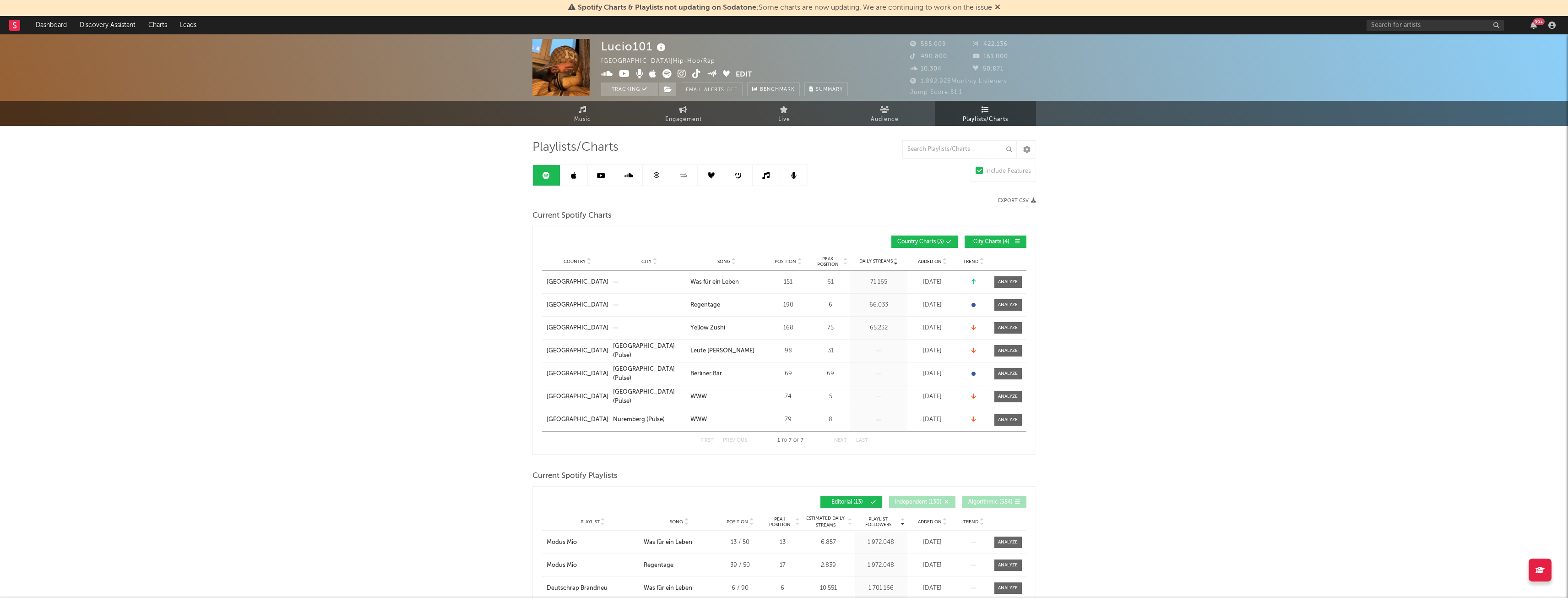
click at [1436, 34] on div "99 +" at bounding box center [1463, 25] width 192 height 18
click at [1432, 30] on input "text" at bounding box center [1435, 25] width 137 height 12
type input "ali471"
click at [1394, 45] on link "Ali471" at bounding box center [1435, 46] width 137 height 30
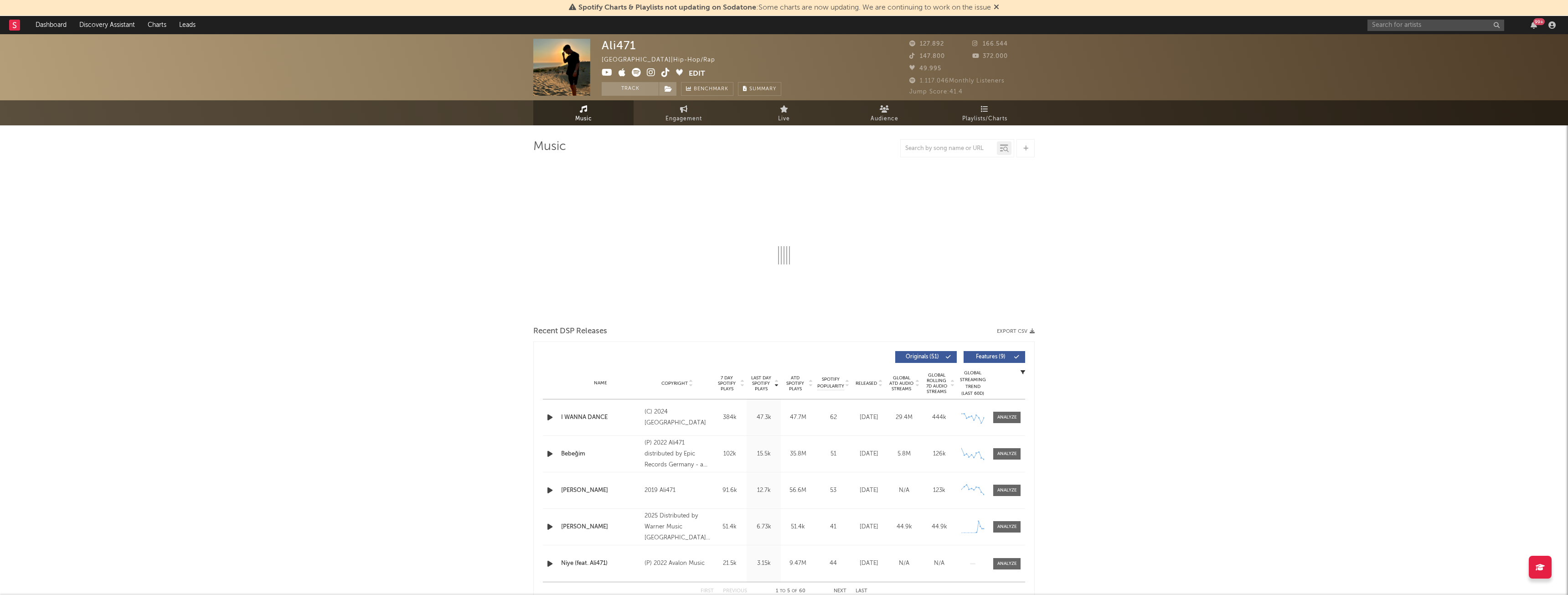
select select "6m"
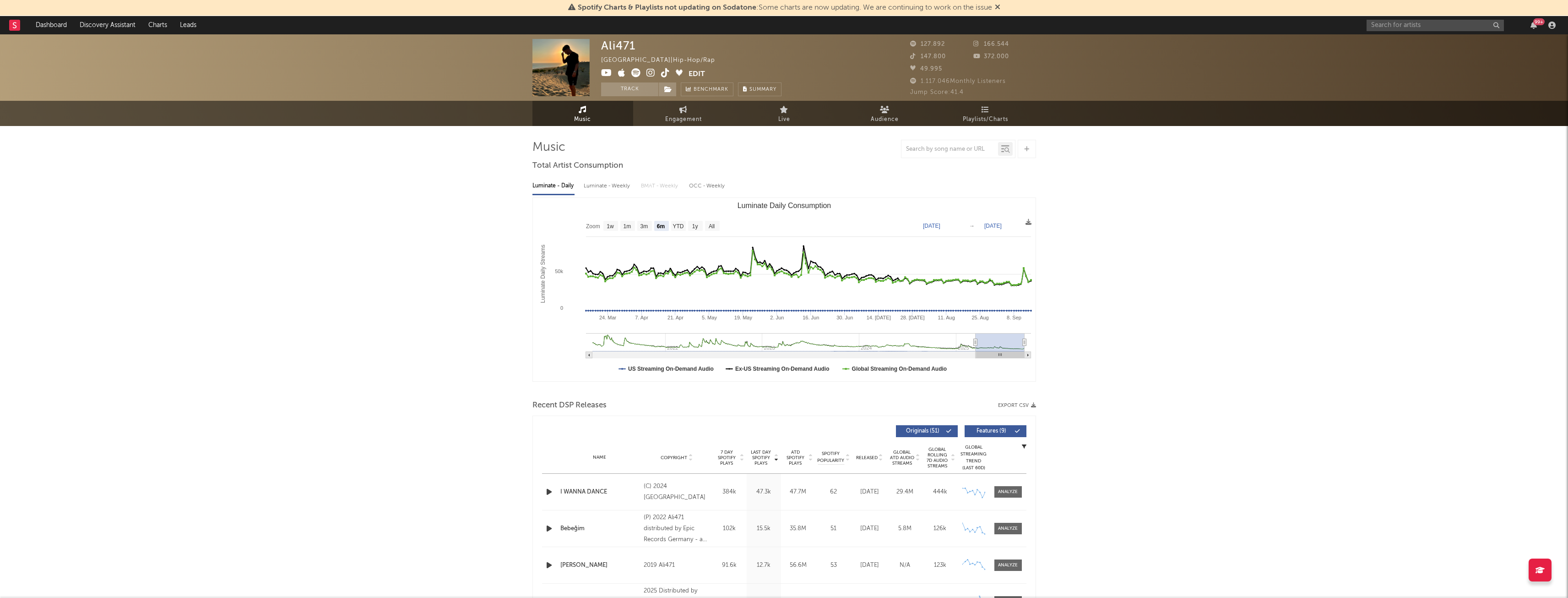
select select "6m"
click at [674, 116] on span "Engagement" at bounding box center [683, 119] width 37 height 11
select select "1w"
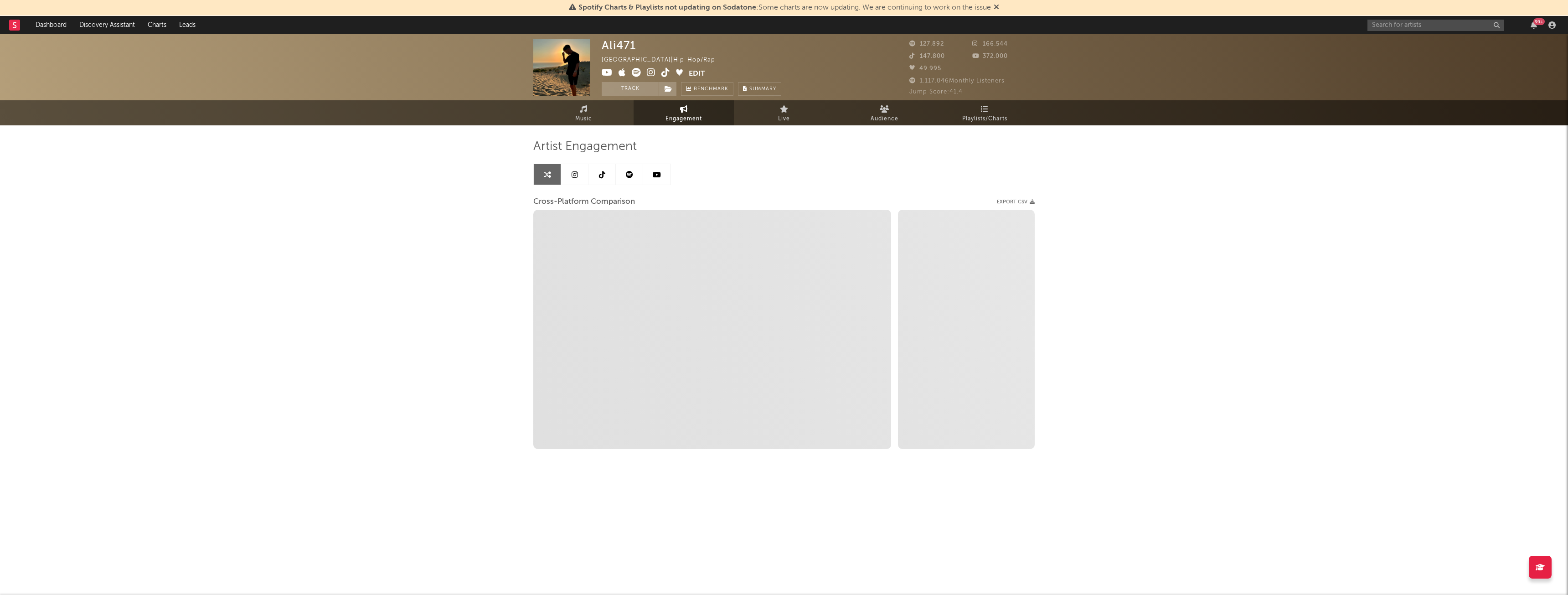
select select "1m"
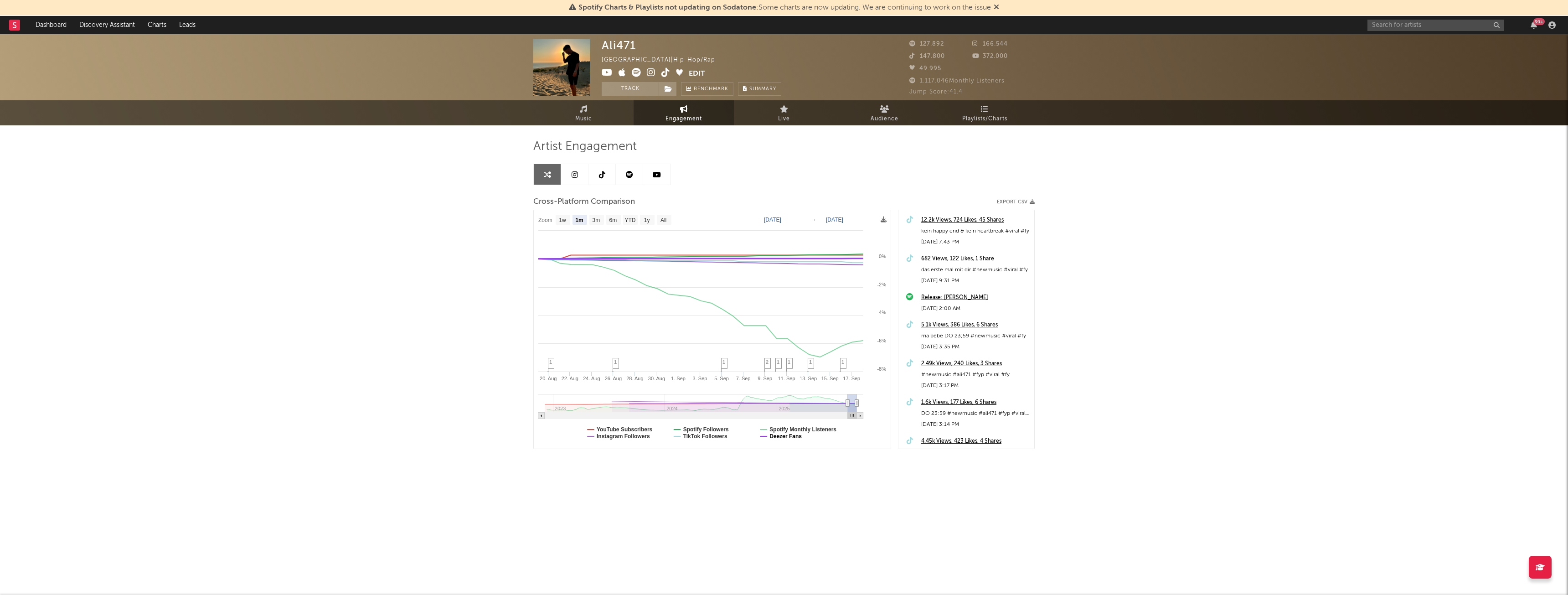
click at [787, 437] on text "Deezer Fans" at bounding box center [786, 437] width 33 height 6
select select "1m"
click at [787, 430] on text "Spotify Monthly Listeners" at bounding box center [803, 430] width 67 height 6
select select "1m"
click at [712, 426] on text "Spotify Followers" at bounding box center [706, 430] width 46 height 6
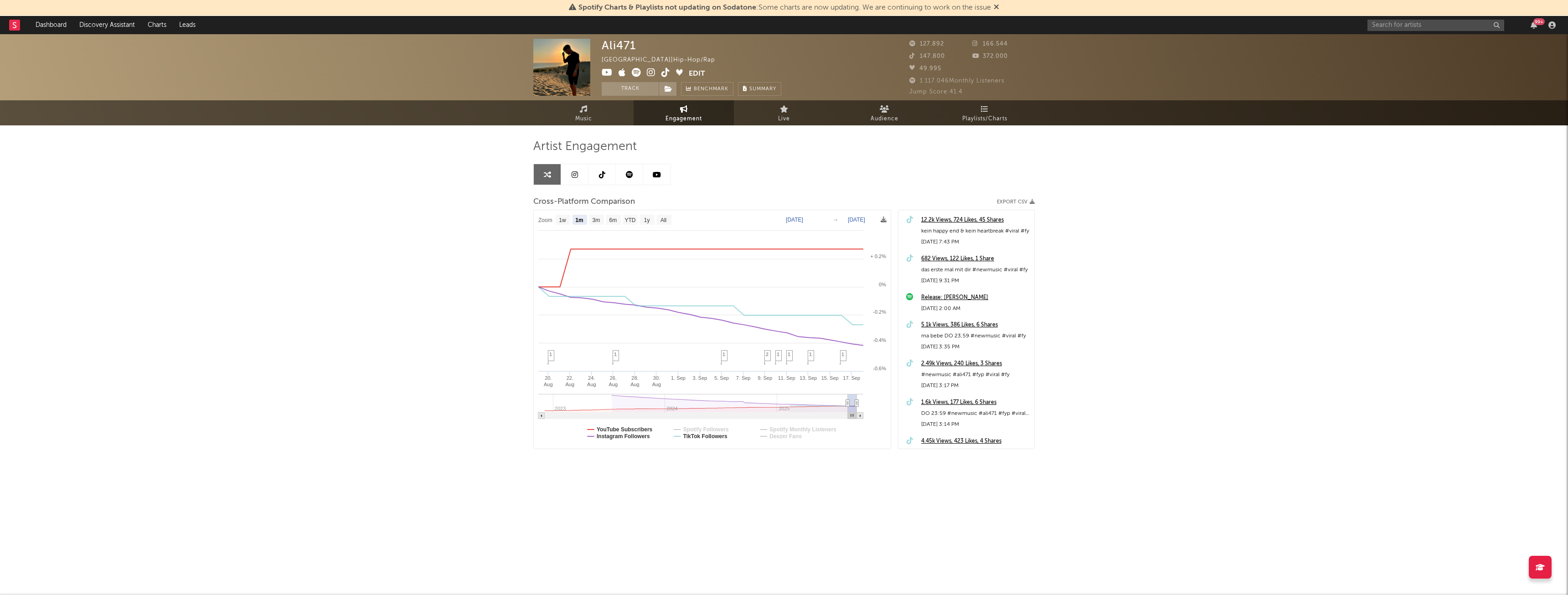
select select "1m"
click at [636, 427] on text "YouTube Subscribers" at bounding box center [624, 430] width 56 height 6
select select "1m"
click at [636, 427] on text "YouTube Subscribers" at bounding box center [624, 430] width 56 height 6
click at [617, 221] on text "6m" at bounding box center [614, 220] width 8 height 6
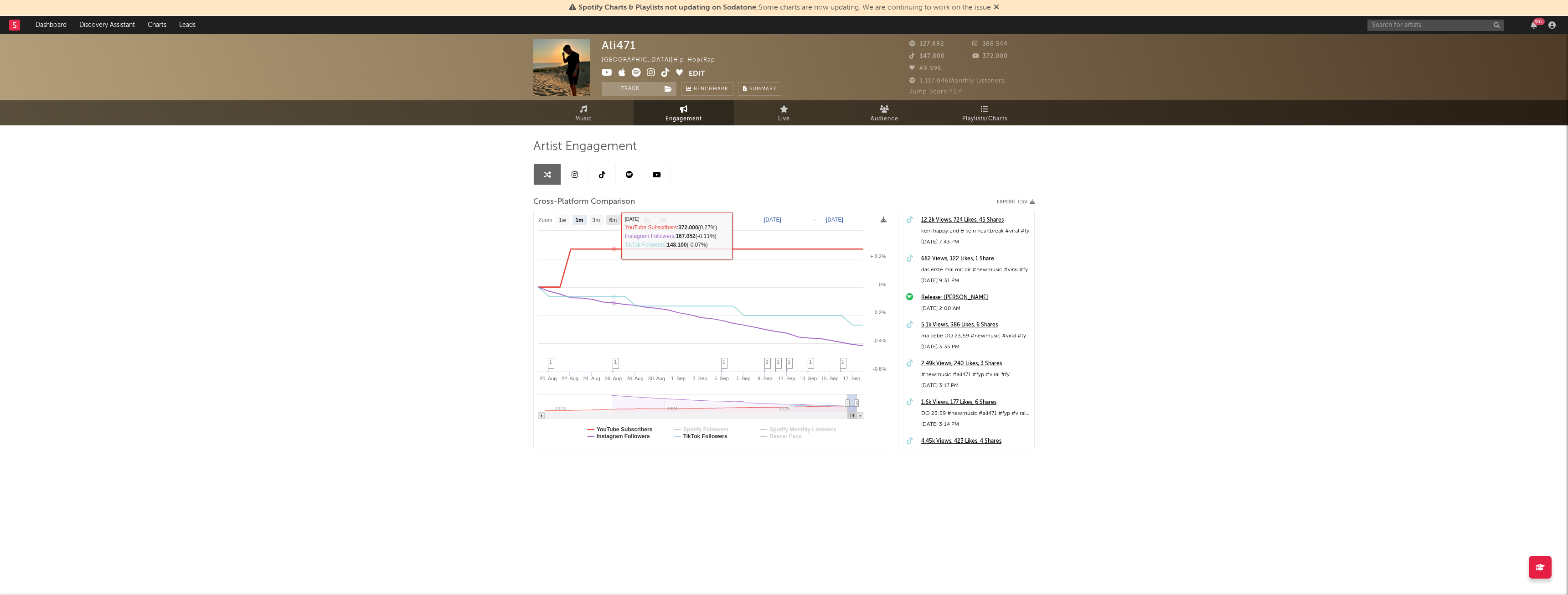
select select "6m"
type input "[DATE]"
click at [647, 221] on text "1y" at bounding box center [647, 220] width 6 height 6
select select "1y"
type input "[DATE]"
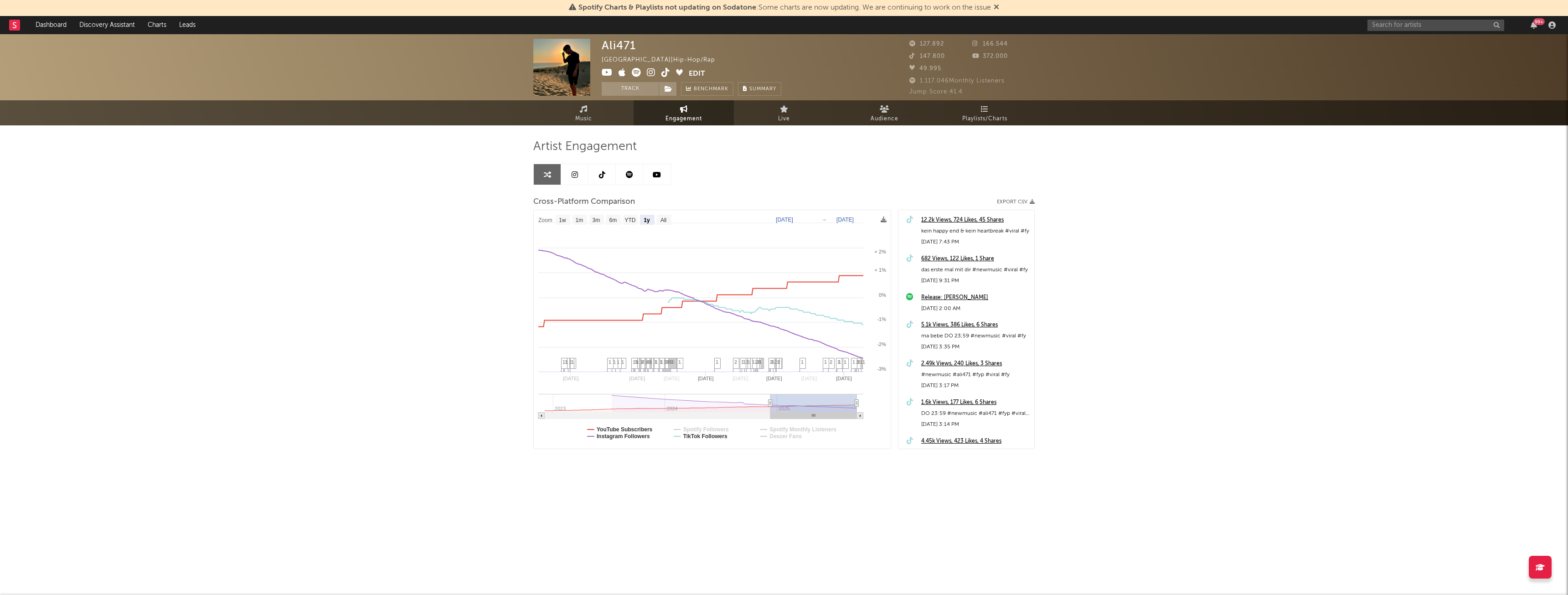
select select "1y"
click at [654, 72] on icon at bounding box center [651, 72] width 9 height 9
click at [662, 73] on icon at bounding box center [666, 72] width 9 height 9
